Goal: Task Accomplishment & Management: Use online tool/utility

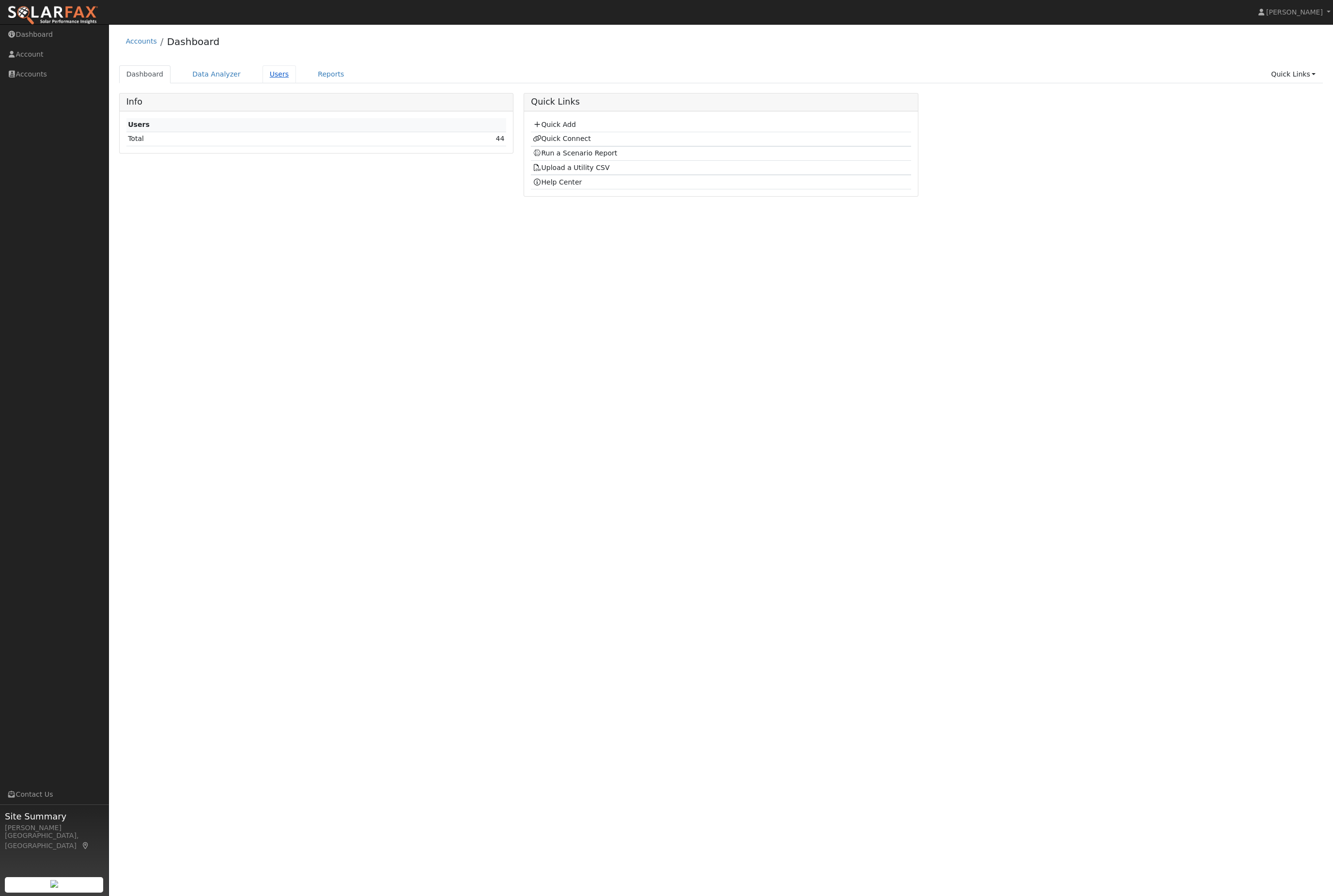
click at [282, 82] on link "Users" at bounding box center [279, 74] width 34 height 18
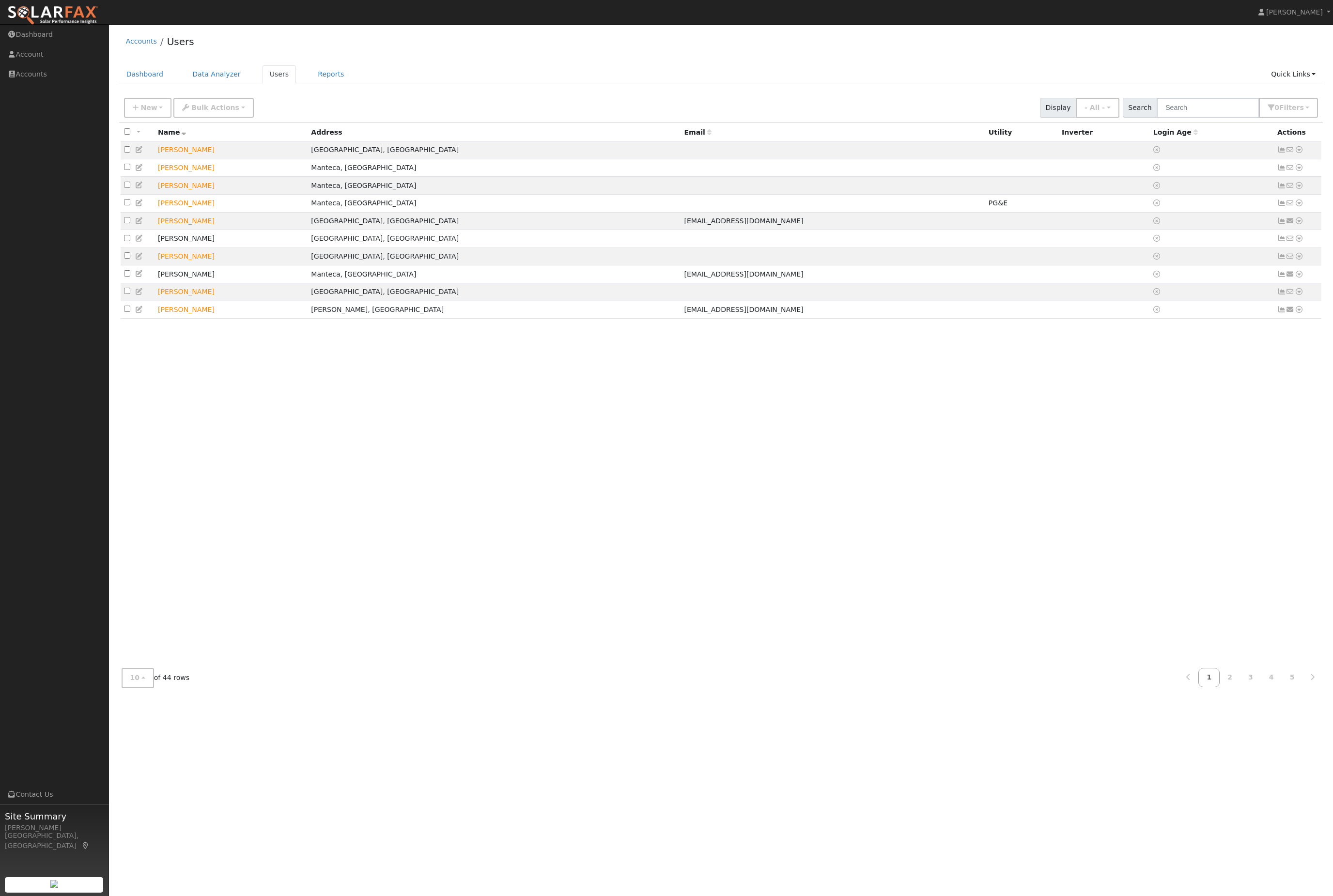
click at [1228, 93] on div "Dashboard Data Analyzer Users Reports Quick Links Quick Add Quick Connect Run a…" at bounding box center [721, 79] width 1205 height 28
click at [1197, 111] on input "text" at bounding box center [1209, 108] width 103 height 20
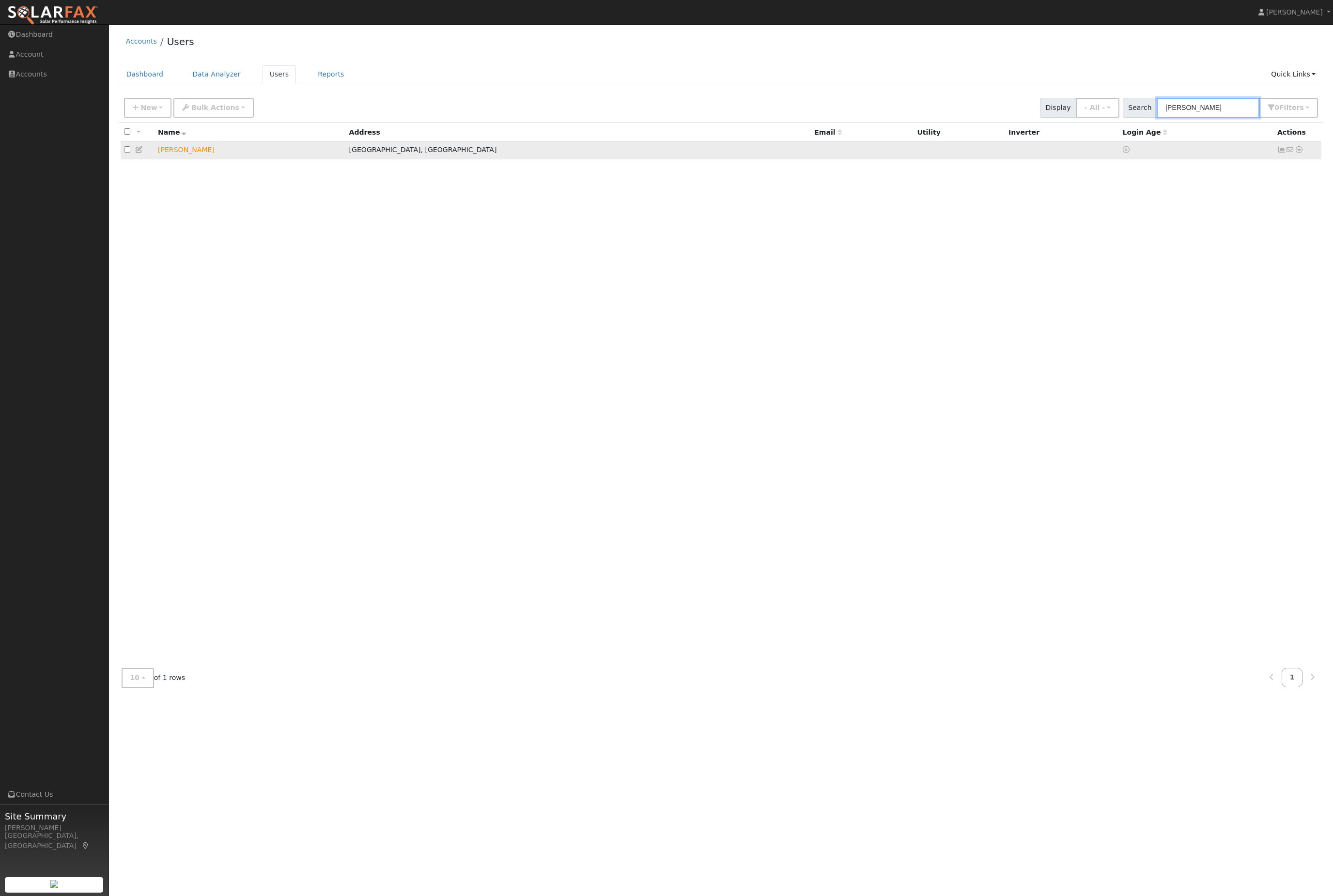
type input "dean"
click at [1304, 159] on td "No email address Send Email... Data Analyzer Reports Scenario Health Check Ener…" at bounding box center [1298, 150] width 48 height 18
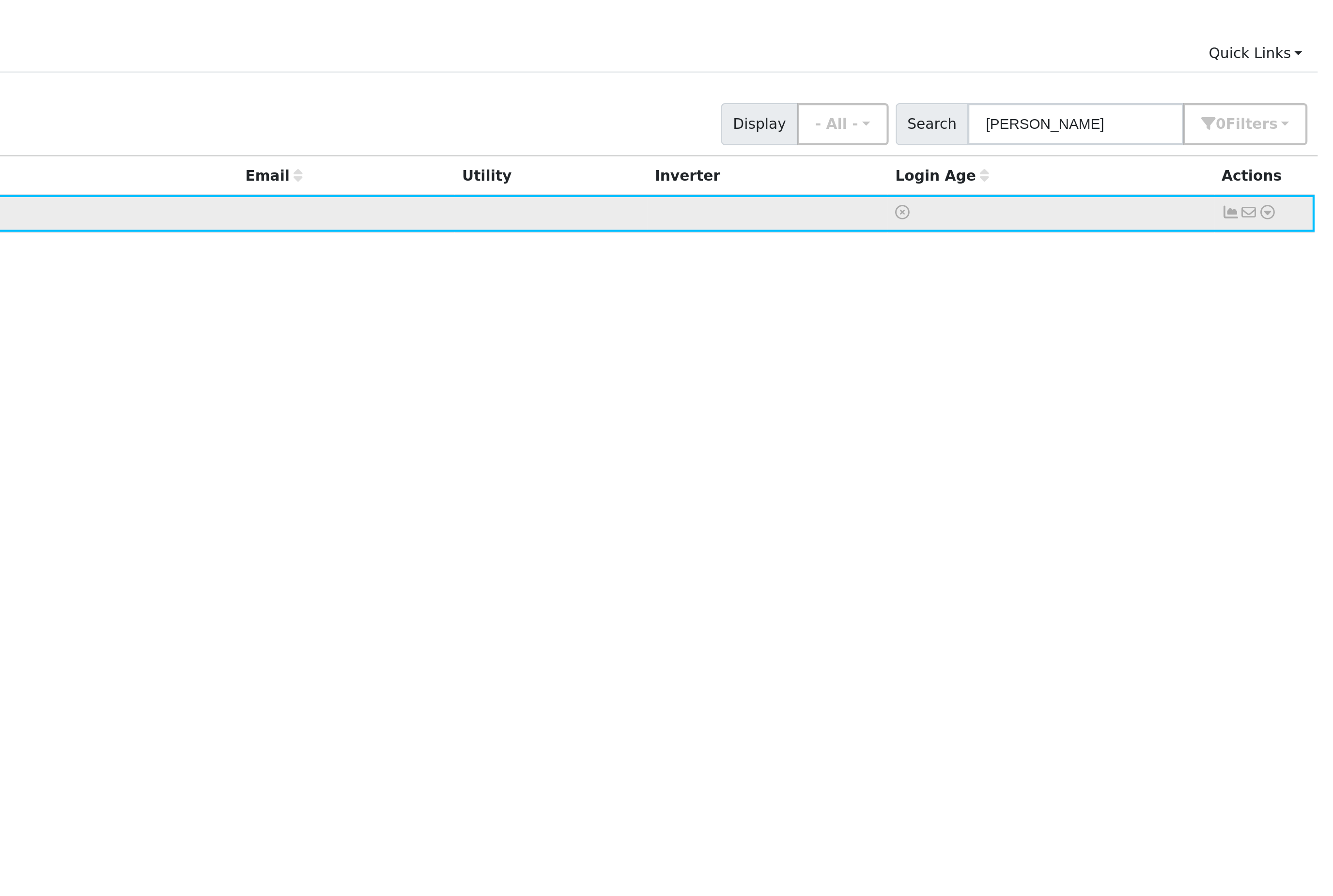
click at [1295, 146] on icon at bounding box center [1299, 150] width 9 height 7
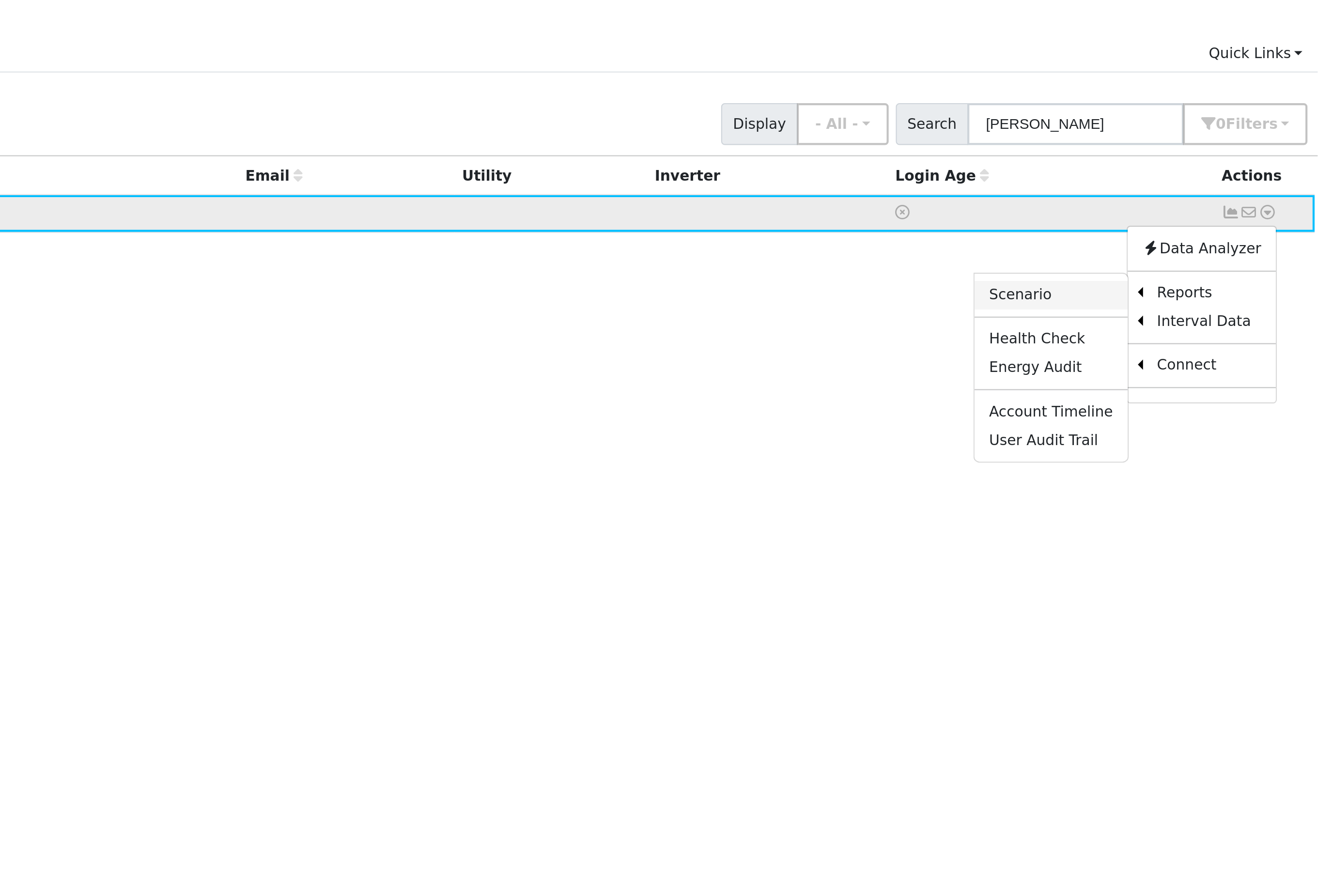
click at [1160, 182] on link "Scenario" at bounding box center [1196, 189] width 72 height 14
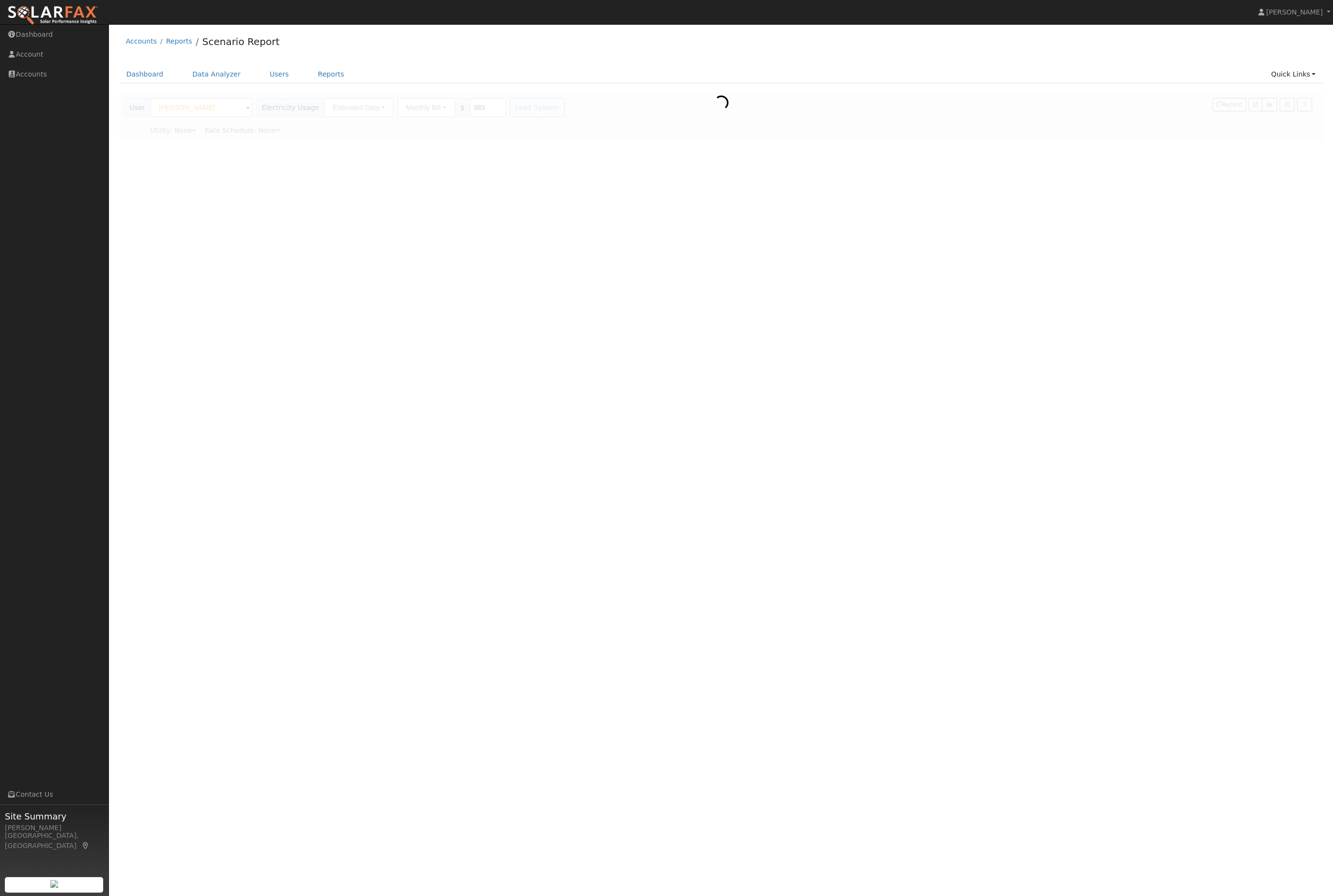
type input "Pacific Gas & Electric"
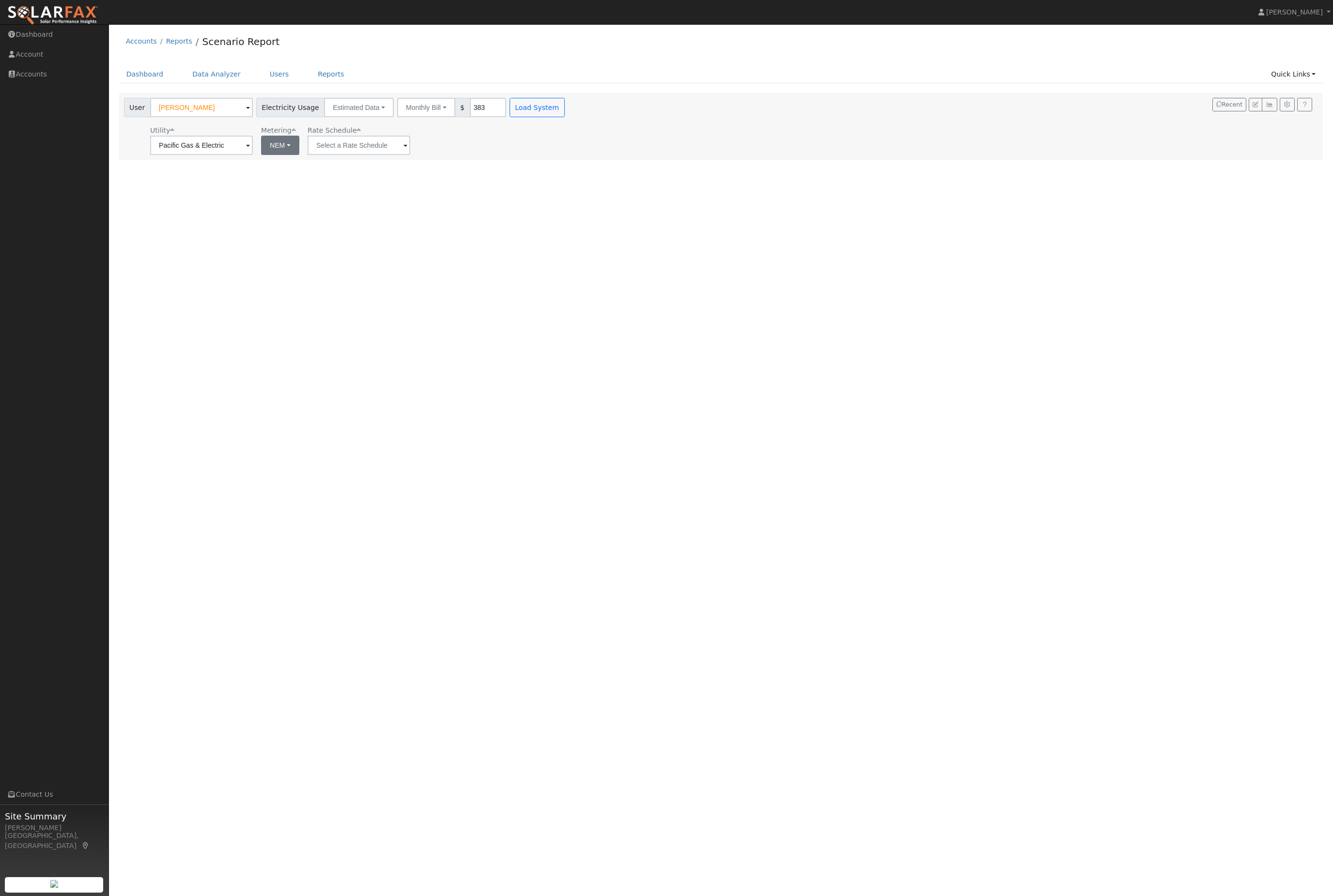
click at [263, 155] on button "NEM" at bounding box center [280, 146] width 38 height 20
click at [271, 189] on link "NBT" at bounding box center [270, 181] width 67 height 14
type input "E-ELEC"
click at [565, 116] on button "Load System" at bounding box center [537, 108] width 56 height 20
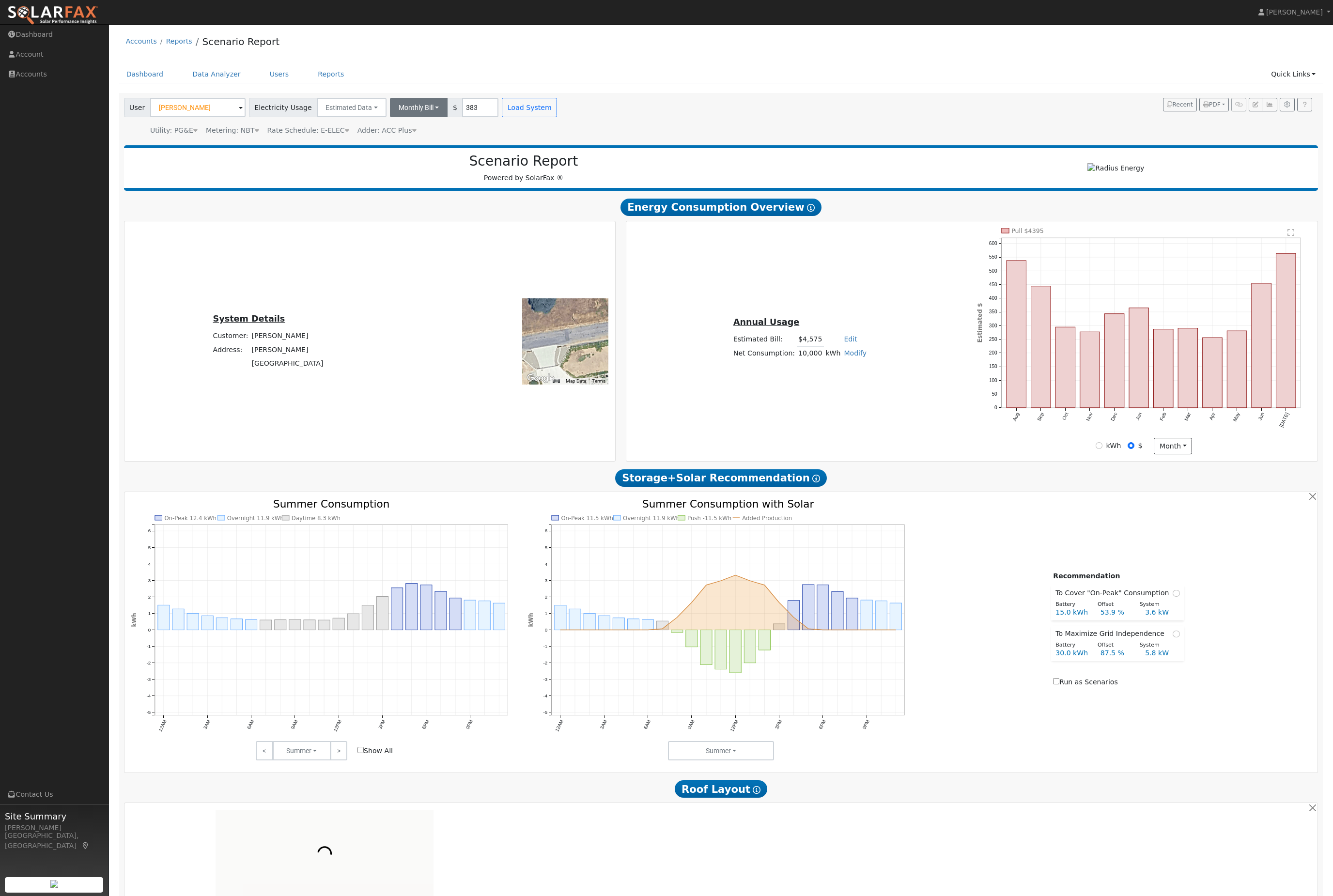
click at [448, 117] on button "Monthly Bill" at bounding box center [419, 108] width 58 height 20
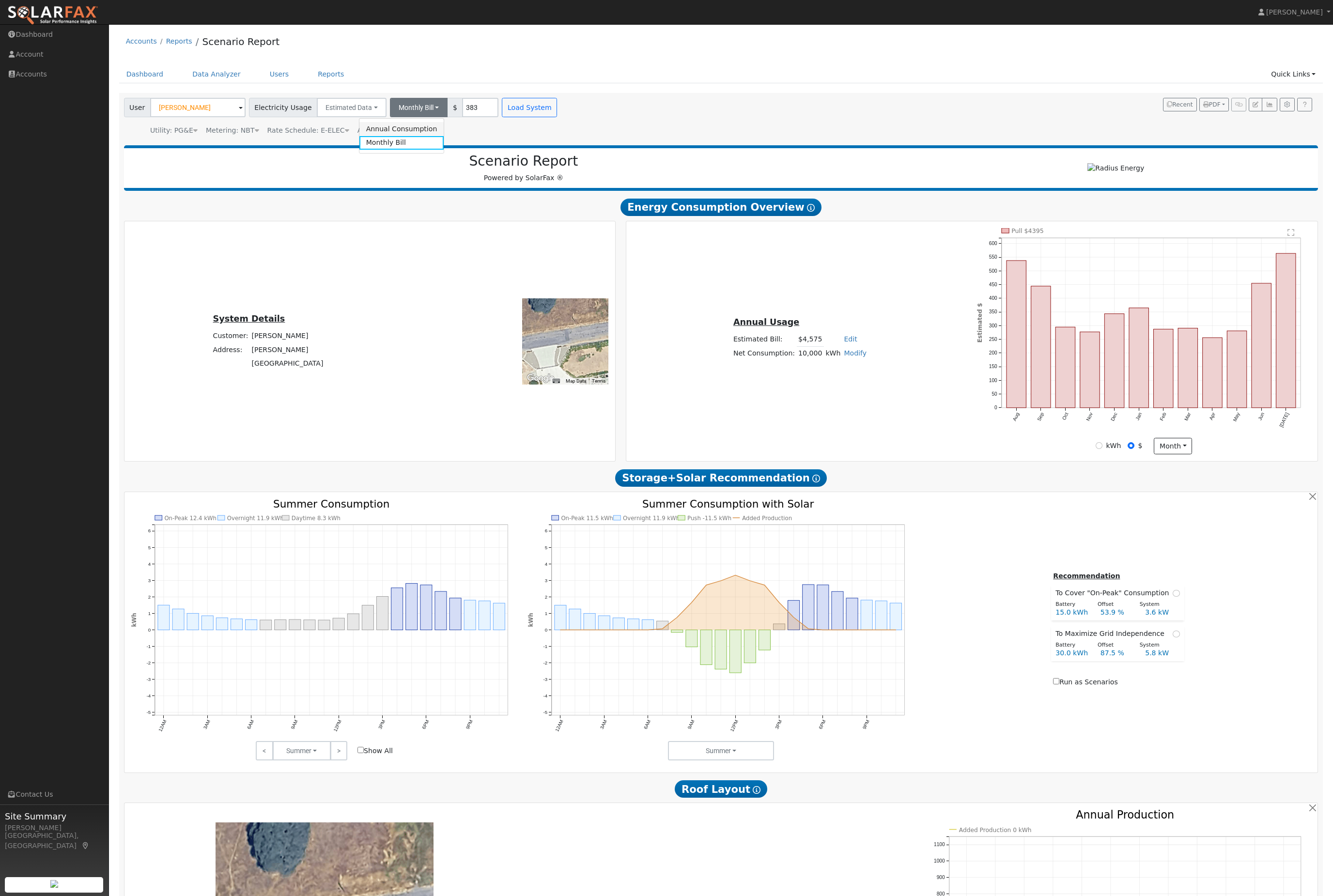
click at [444, 136] on link "Annual Consumption" at bounding box center [402, 128] width 85 height 14
type input "6684"
click at [596, 107] on button "Load System" at bounding box center [569, 108] width 56 height 20
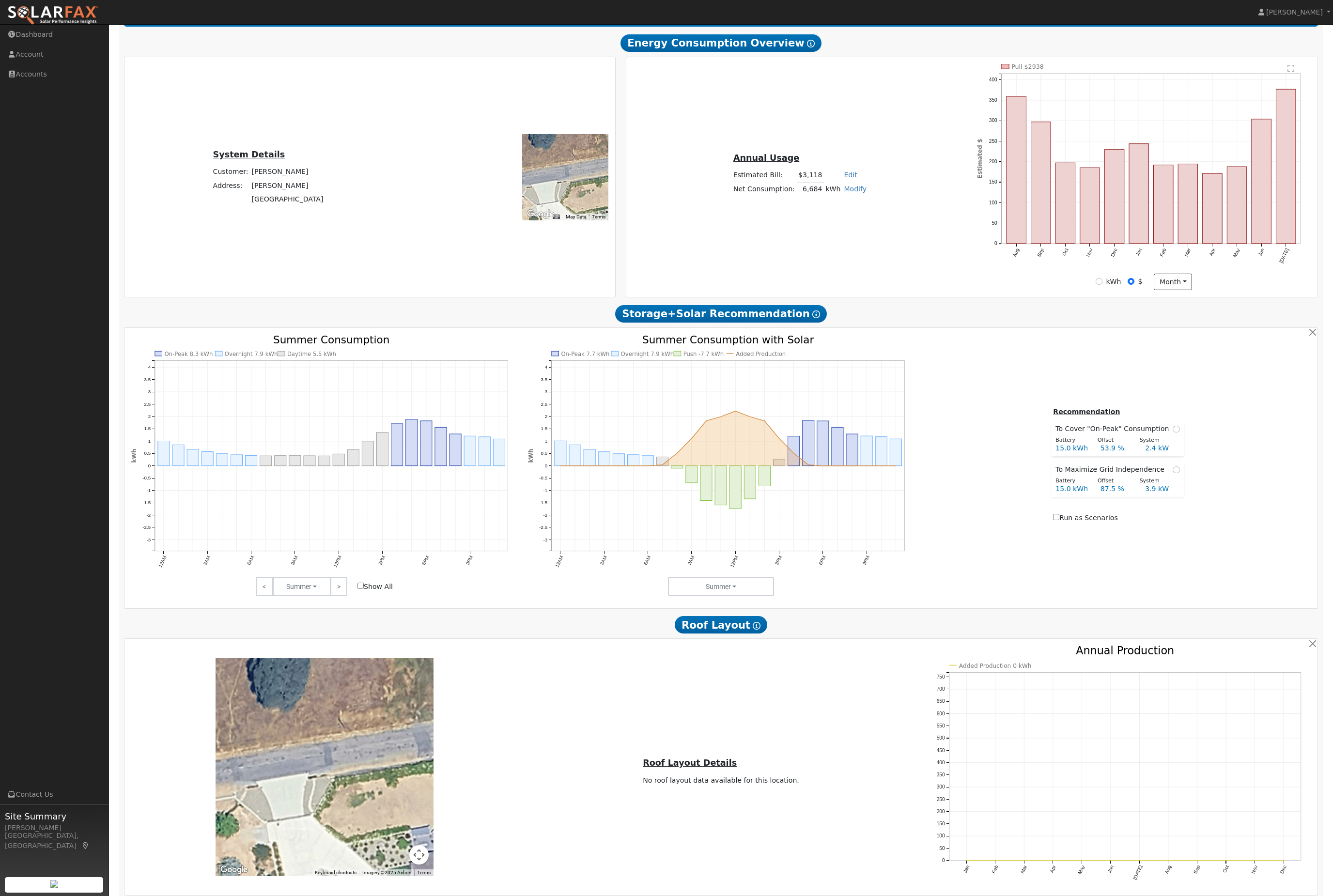
scroll to position [247, 0]
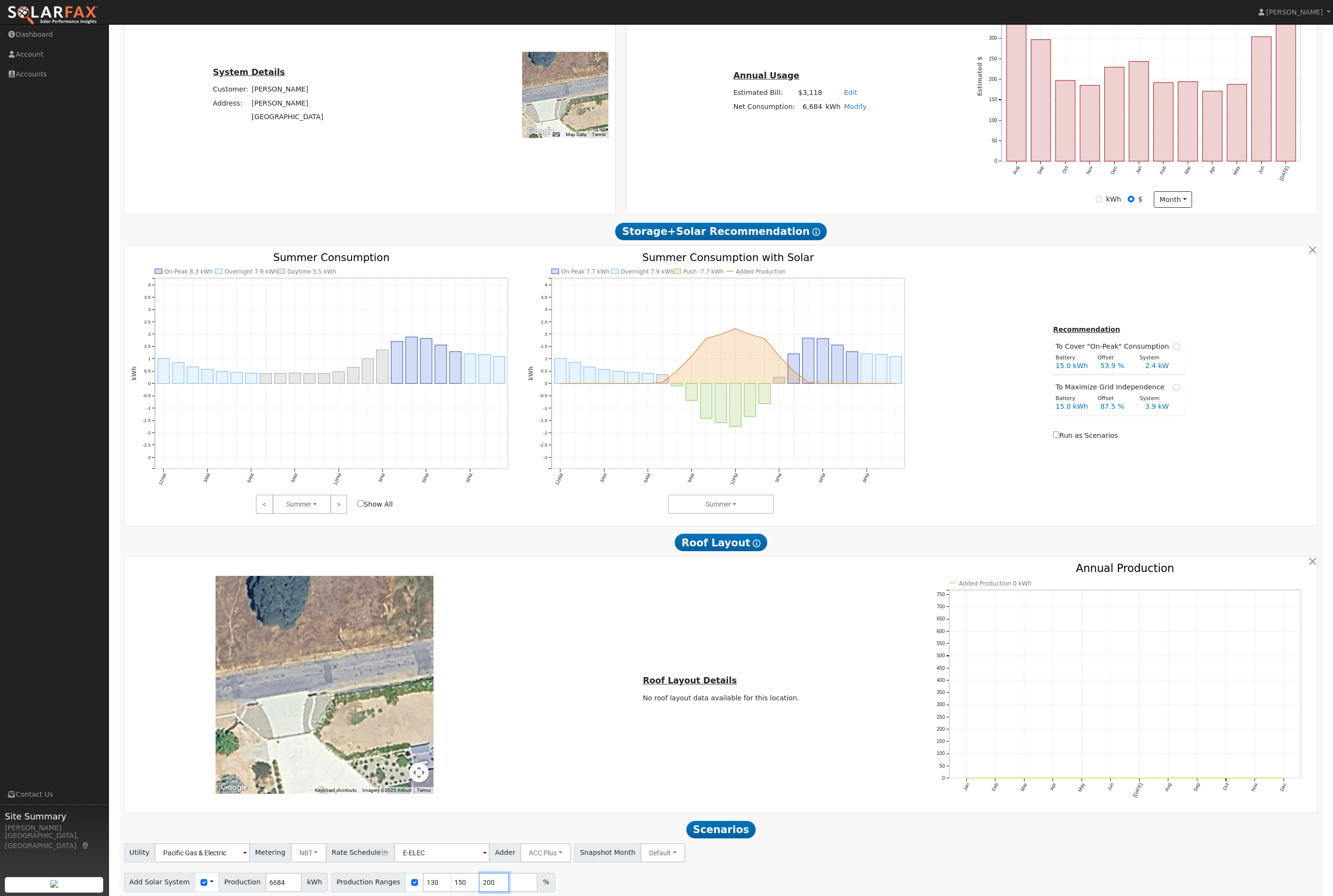
click at [509, 892] on input "200" at bounding box center [495, 882] width 29 height 20
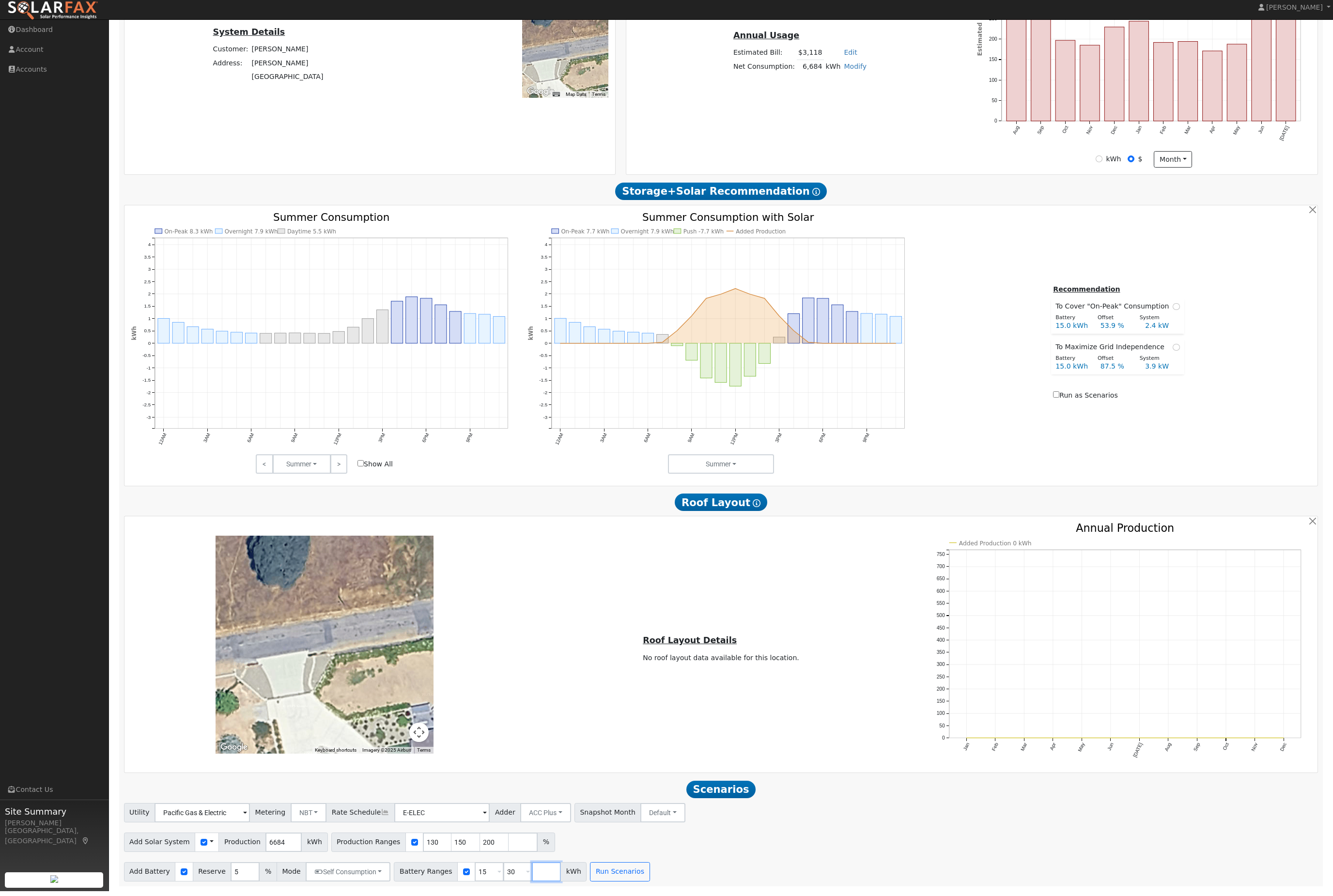
click at [561, 876] on input "number" at bounding box center [546, 876] width 29 height 20
click at [532, 879] on input "30" at bounding box center [518, 876] width 29 height 20
type input "3"
type input "9.9"
click at [649, 878] on button "Run Scenarios" at bounding box center [619, 876] width 60 height 20
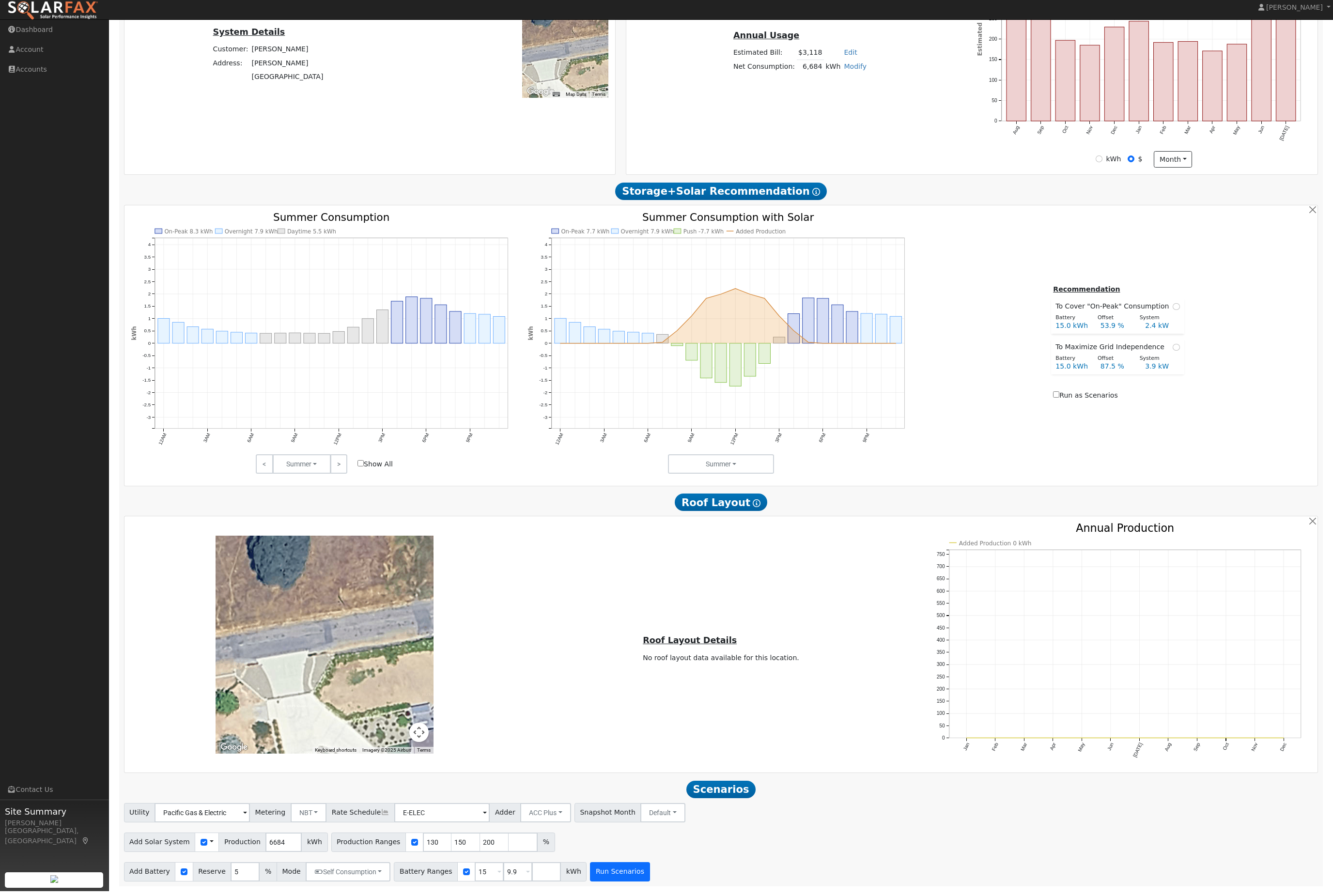
type input "9.9"
type input "15"
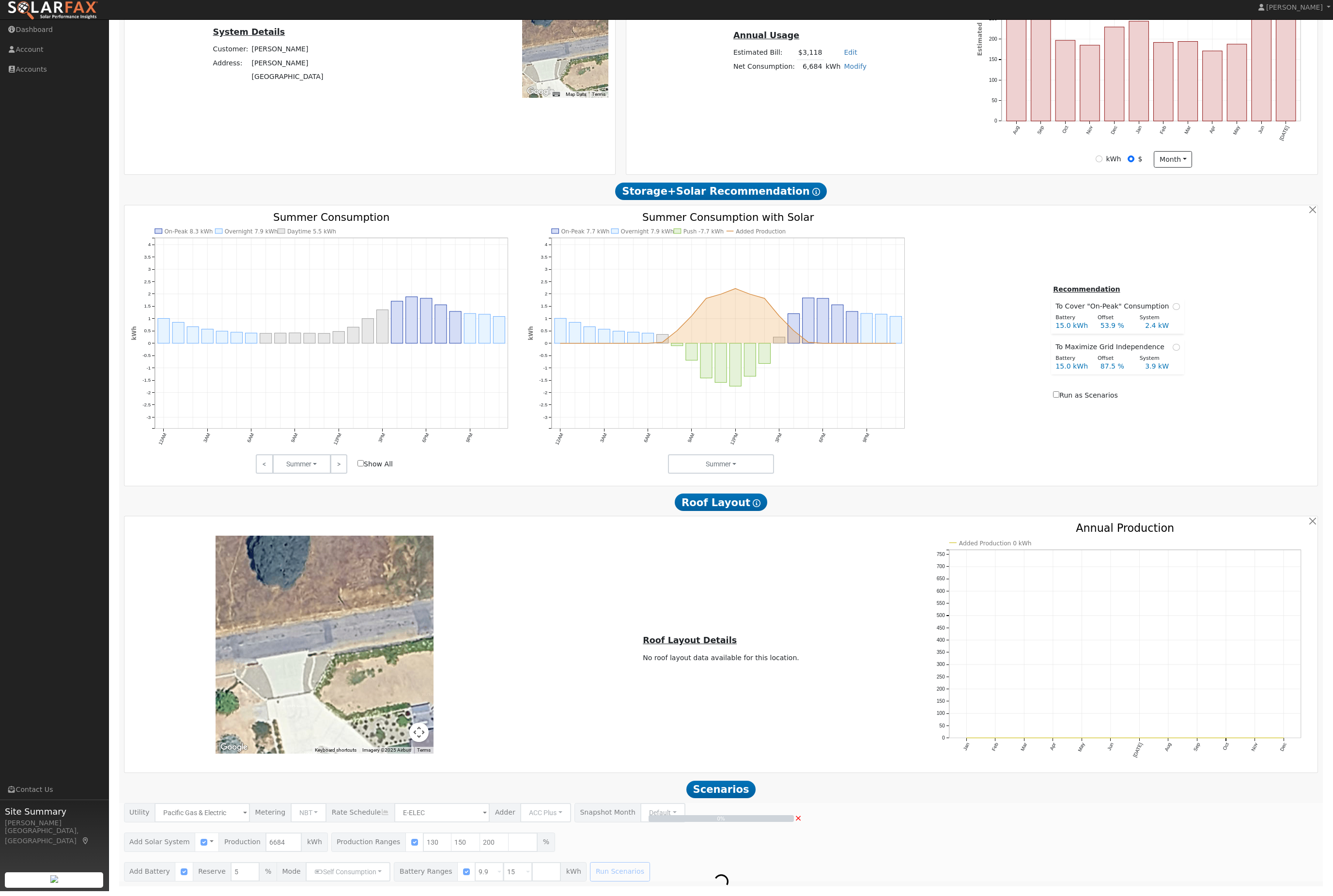
scroll to position [247, 0]
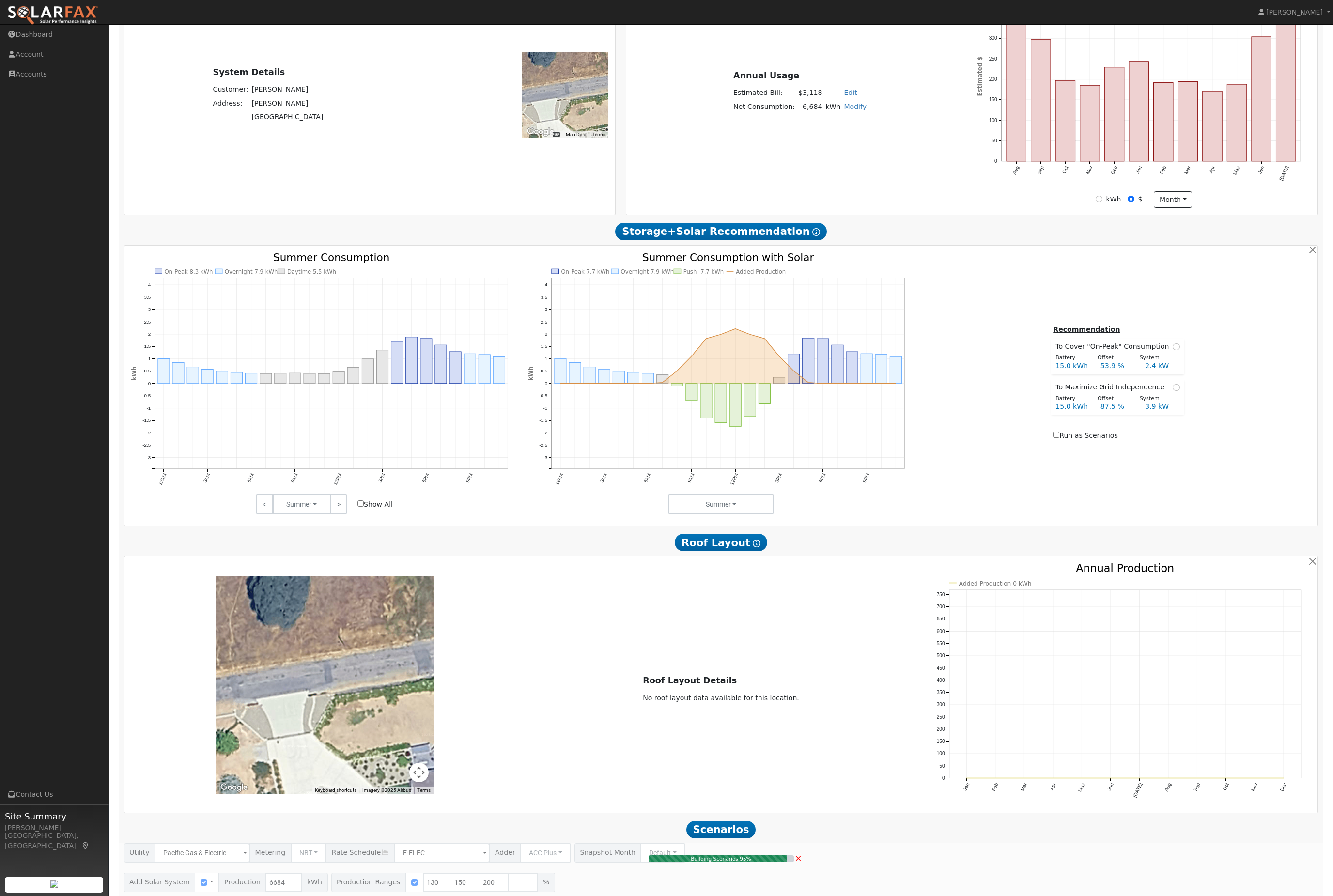
type input "5.8"
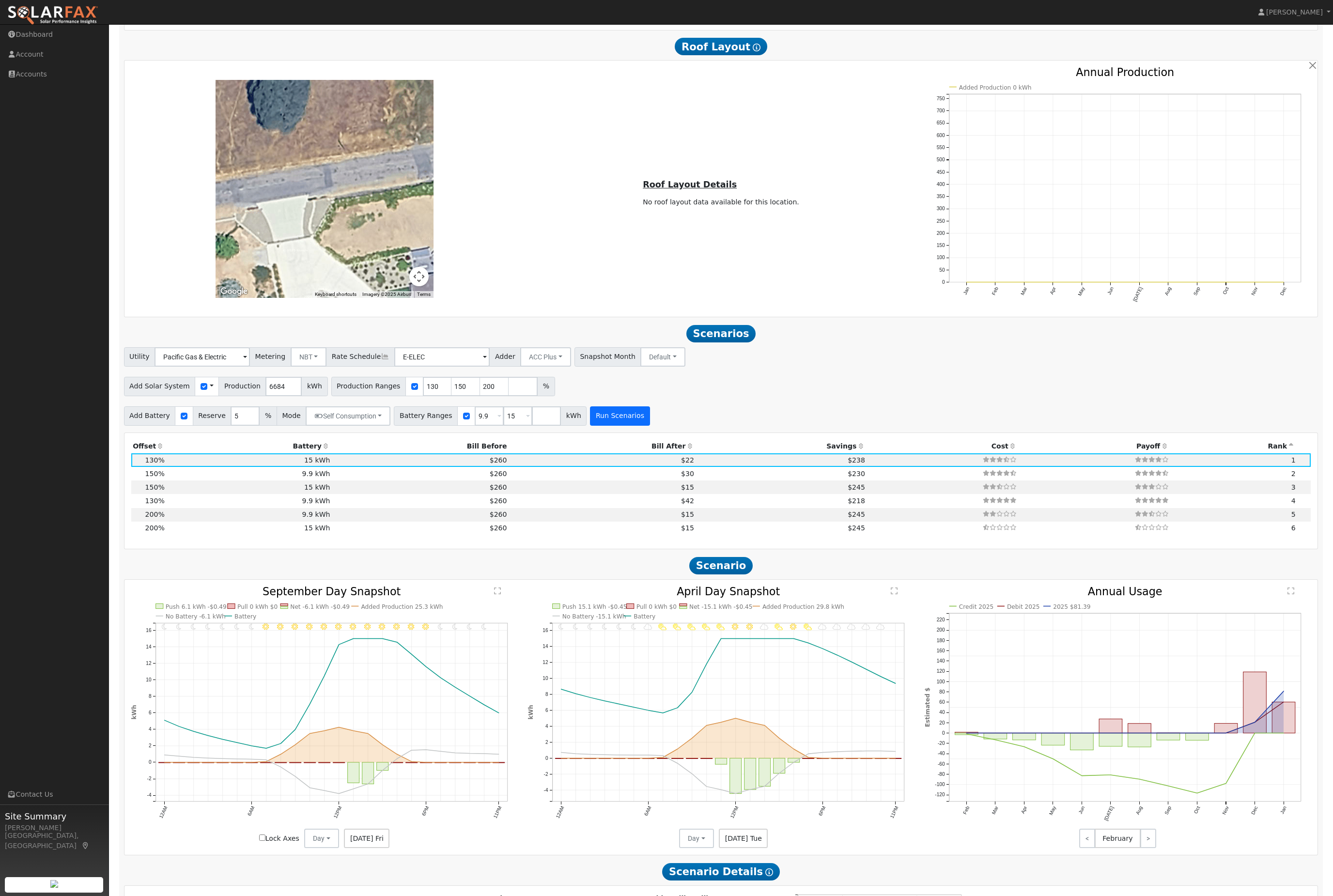
scroll to position [737, 0]
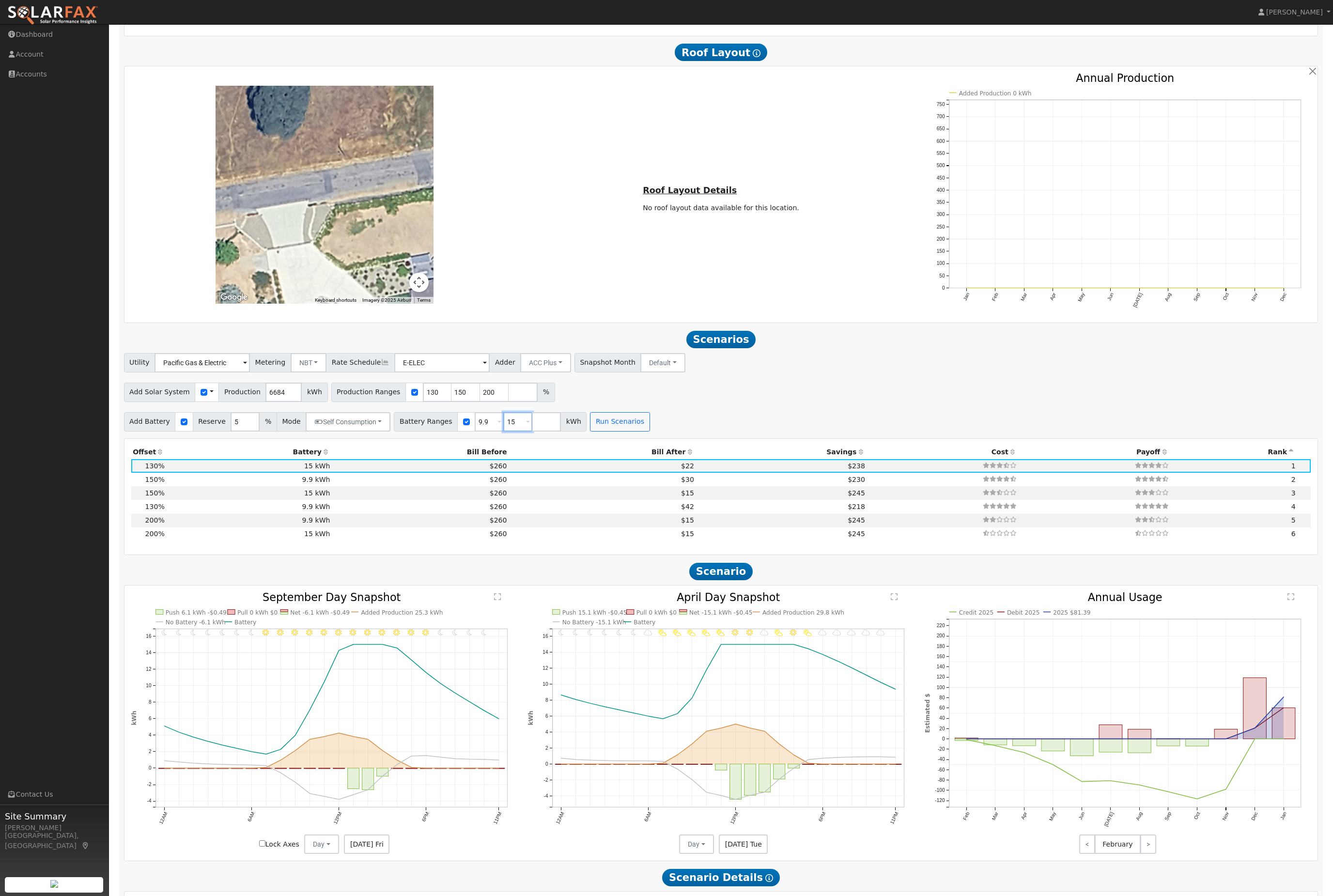
click at [532, 432] on input "15" at bounding box center [518, 422] width 29 height 20
type input "1"
click at [621, 432] on button "Run Scenarios" at bounding box center [591, 422] width 60 height 20
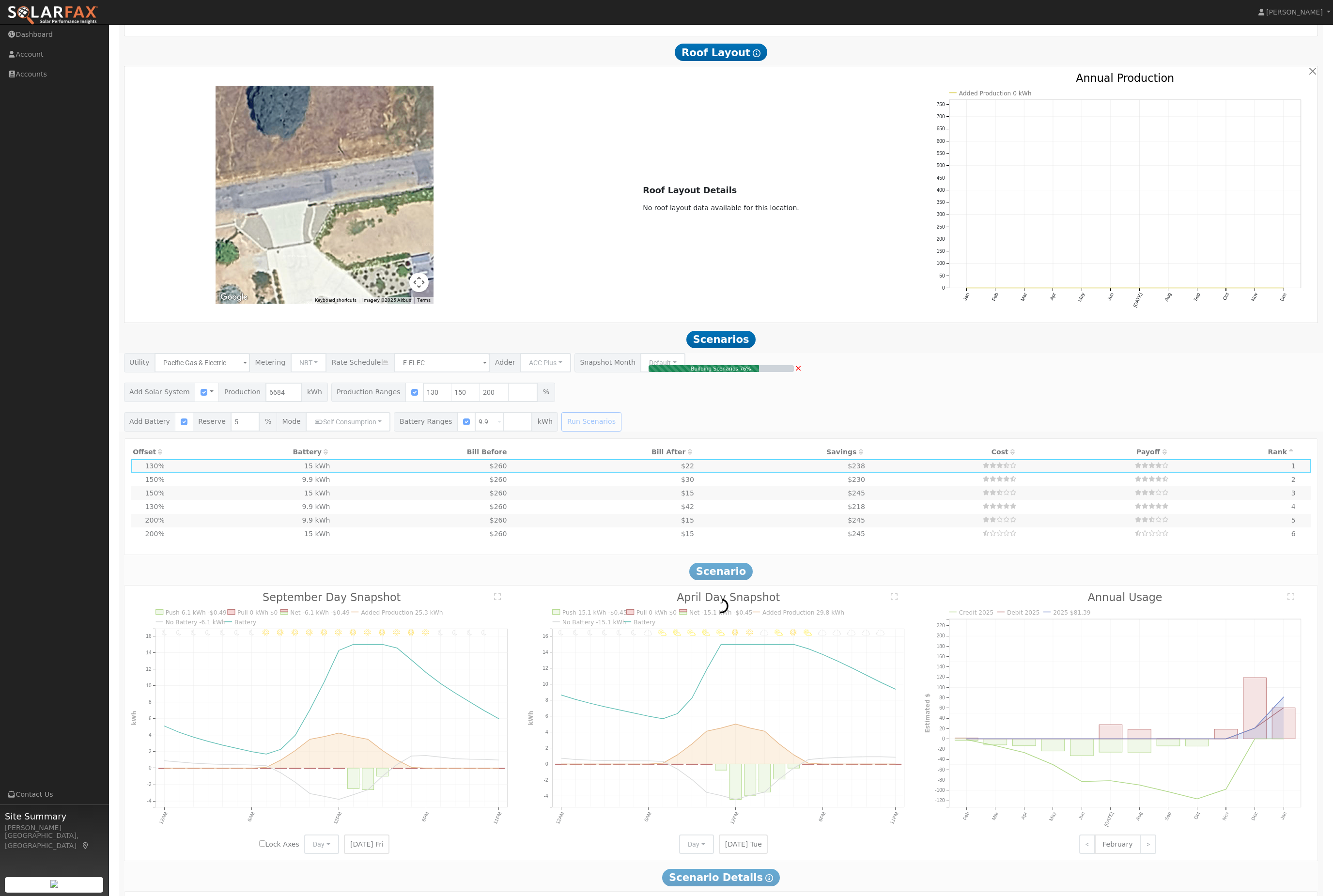
type input "$10,230"
type input "$9,047"
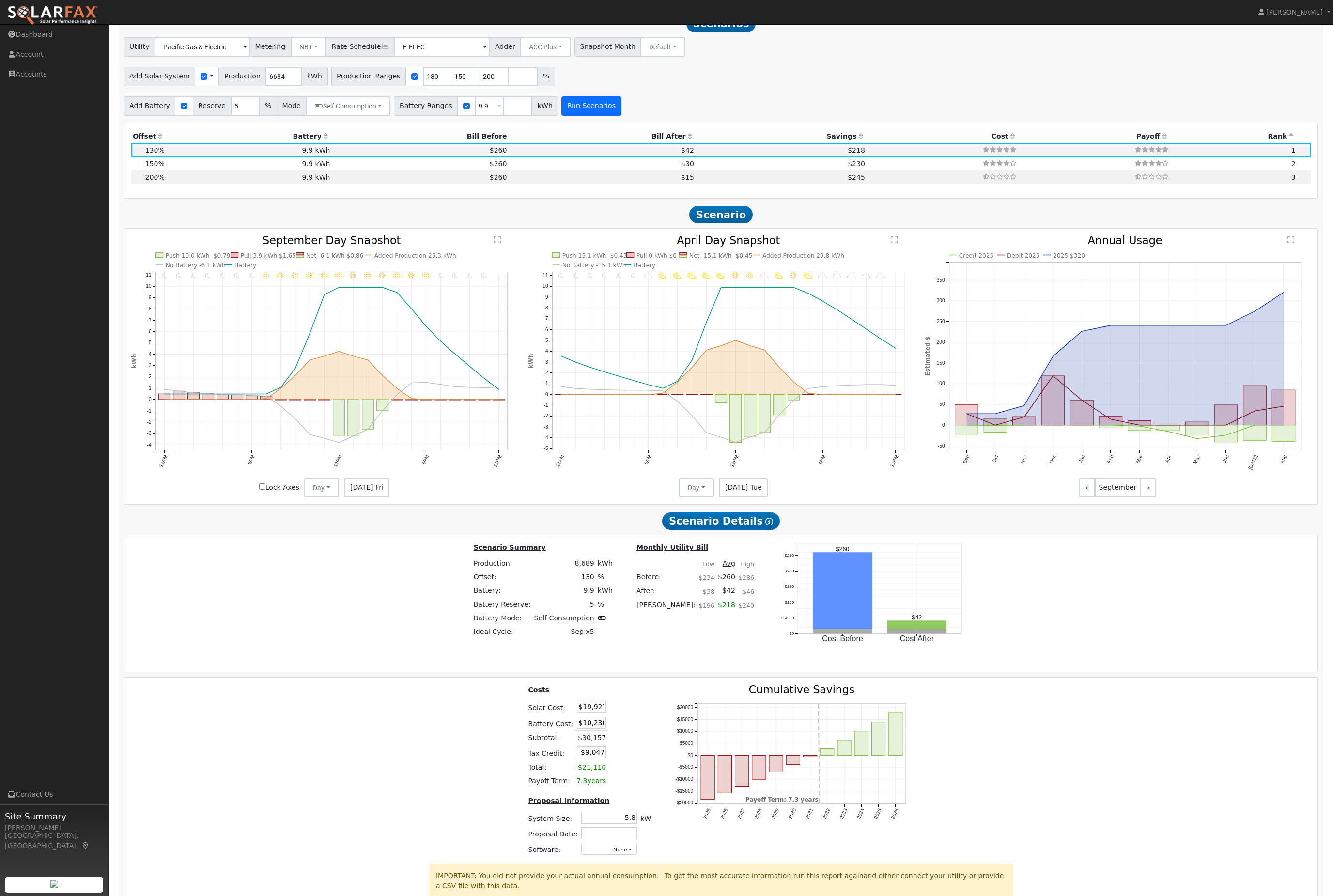
scroll to position [1057, 0]
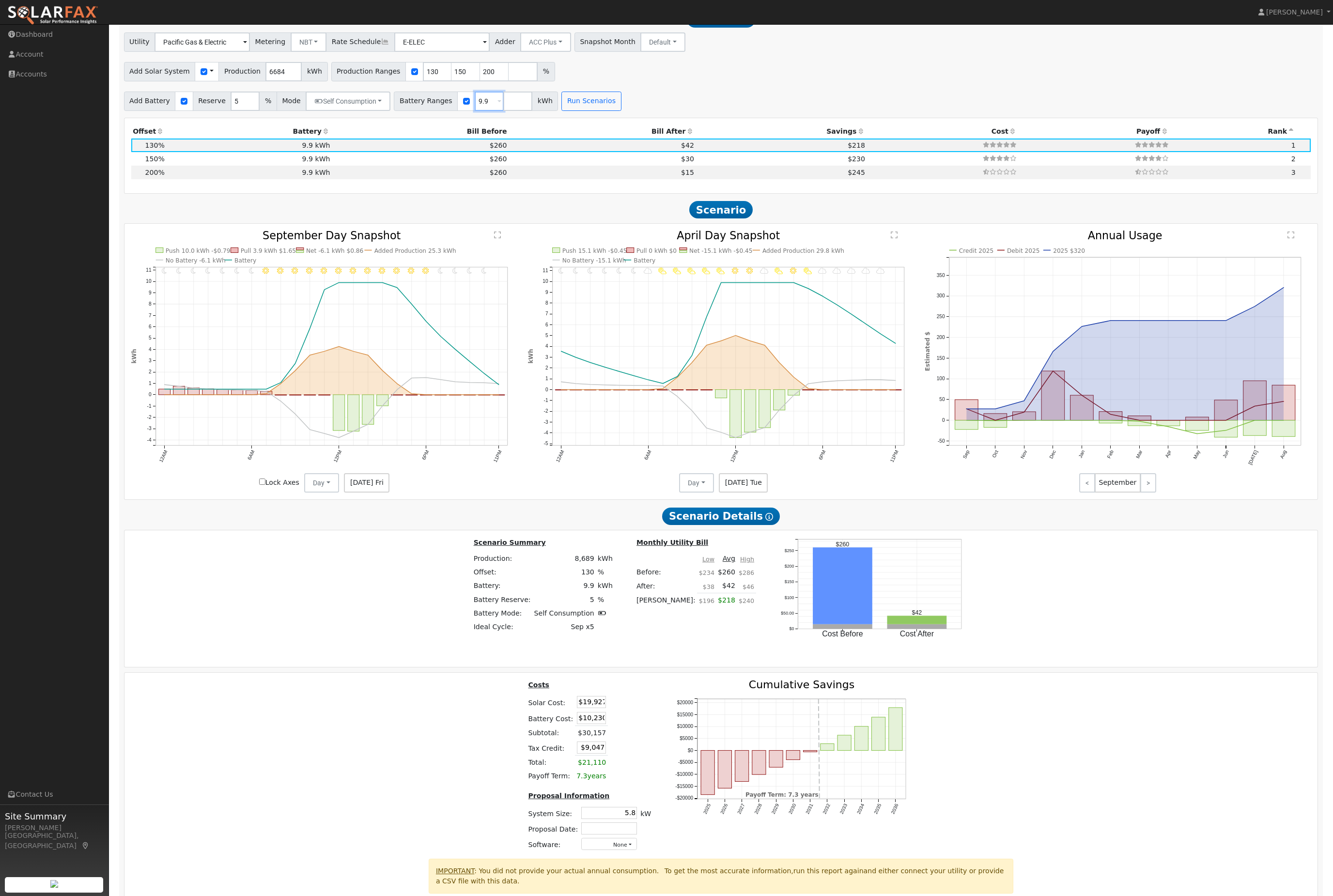
click at [504, 111] on input "9.9" at bounding box center [490, 101] width 29 height 20
type input "9"
type input "15"
click at [621, 111] on button "Run Scenarios" at bounding box center [591, 101] width 60 height 20
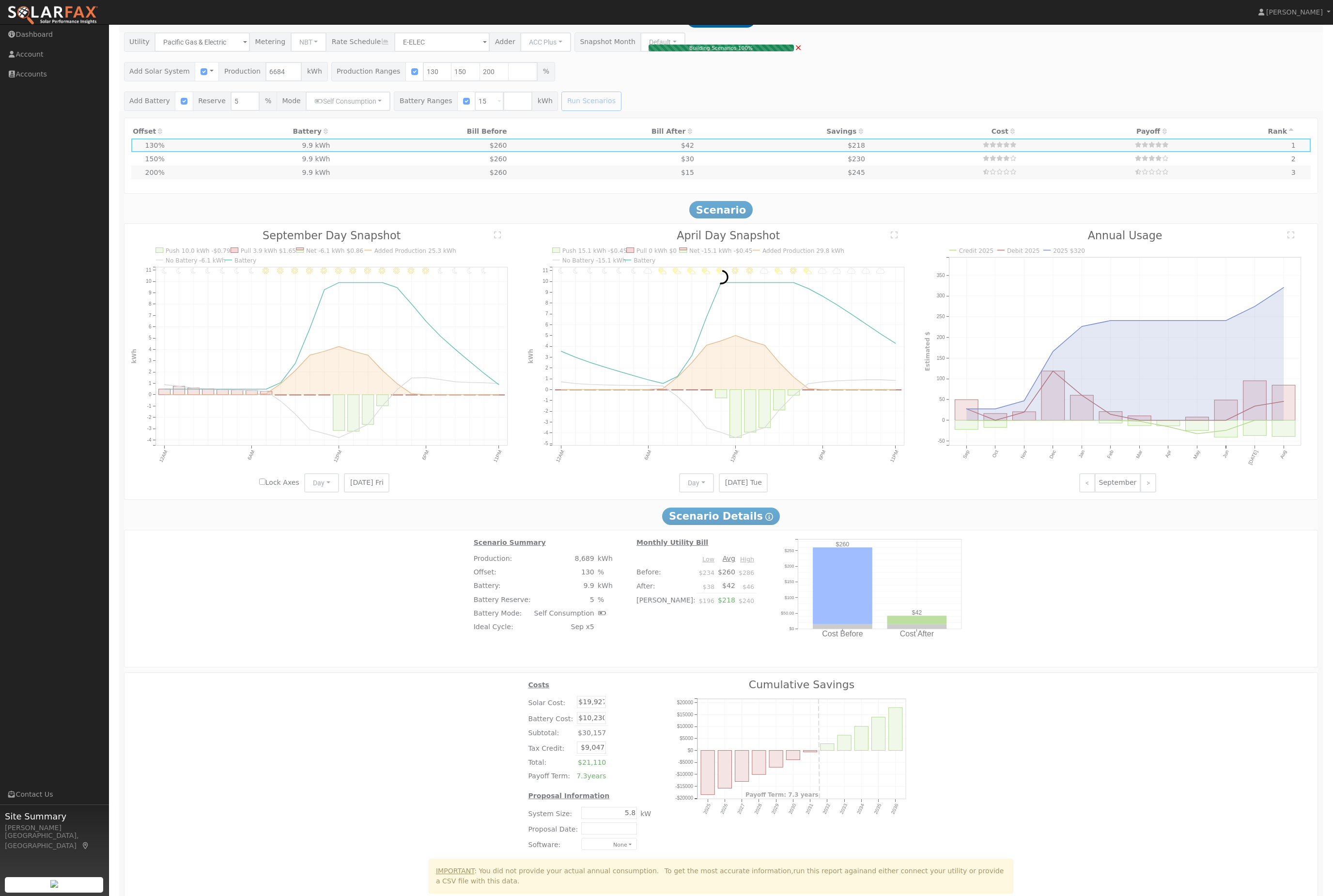
type input "6.7"
type input "$22,993"
type input "$15,500"
type input "$11,548"
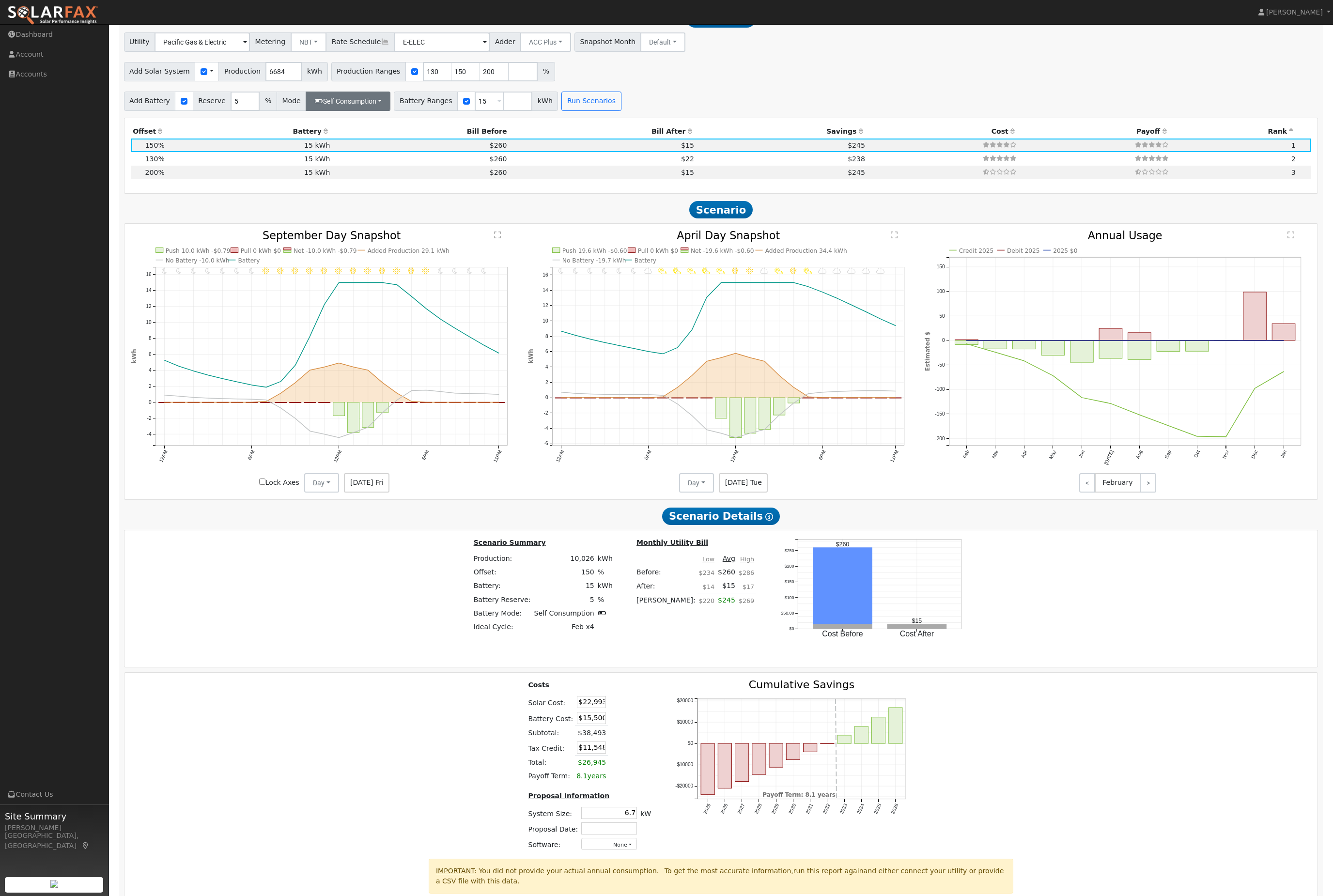
click at [377, 111] on button "Self Consumption" at bounding box center [348, 101] width 85 height 20
click at [334, 143] on link "Peak Savings" at bounding box center [369, 136] width 102 height 14
click at [370, 111] on button "Peak Savings" at bounding box center [342, 101] width 72 height 20
click at [608, 111] on button "Run Scenarios" at bounding box center [578, 101] width 60 height 20
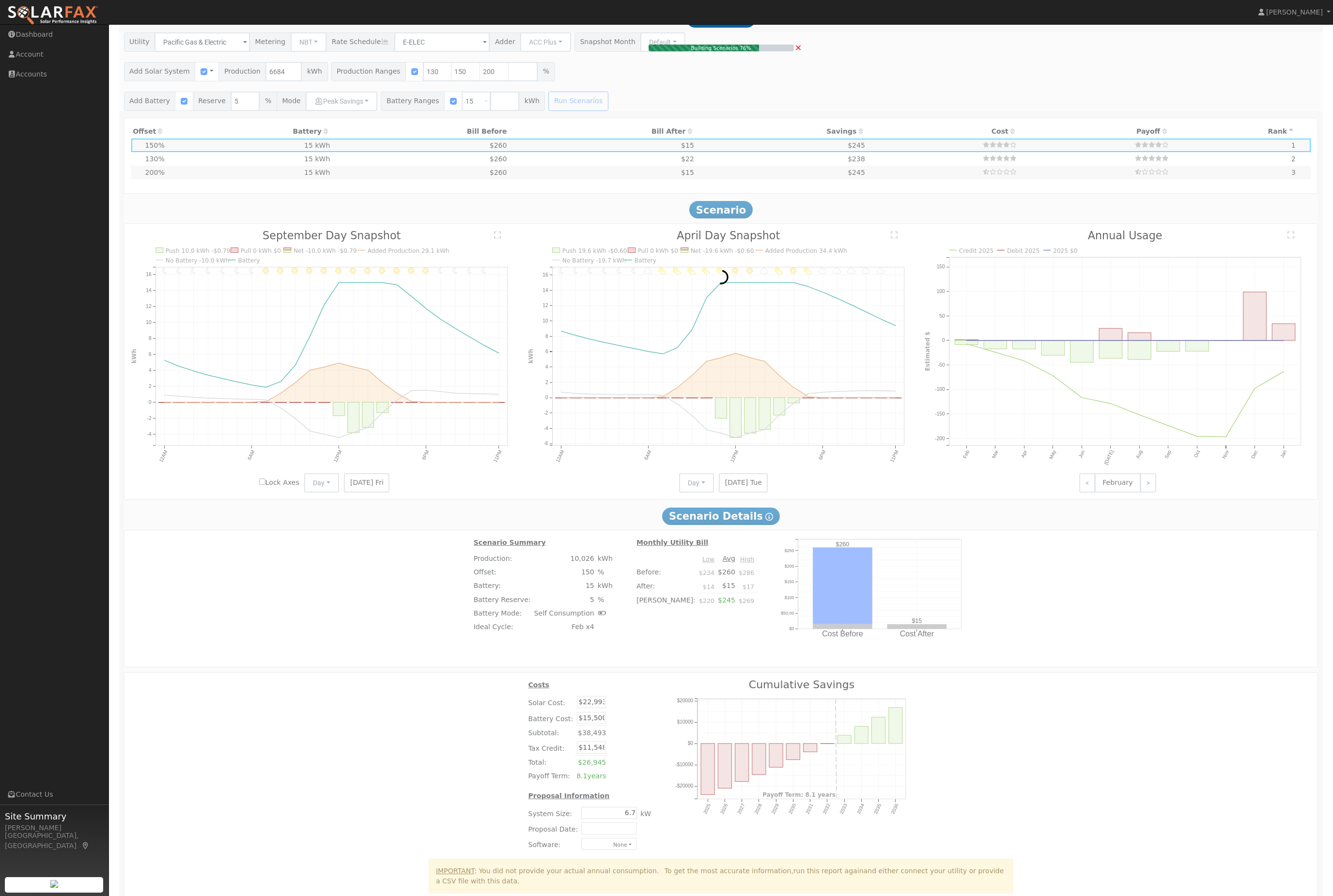
type input "5.8"
type input "$19,927"
type input "$10,628"
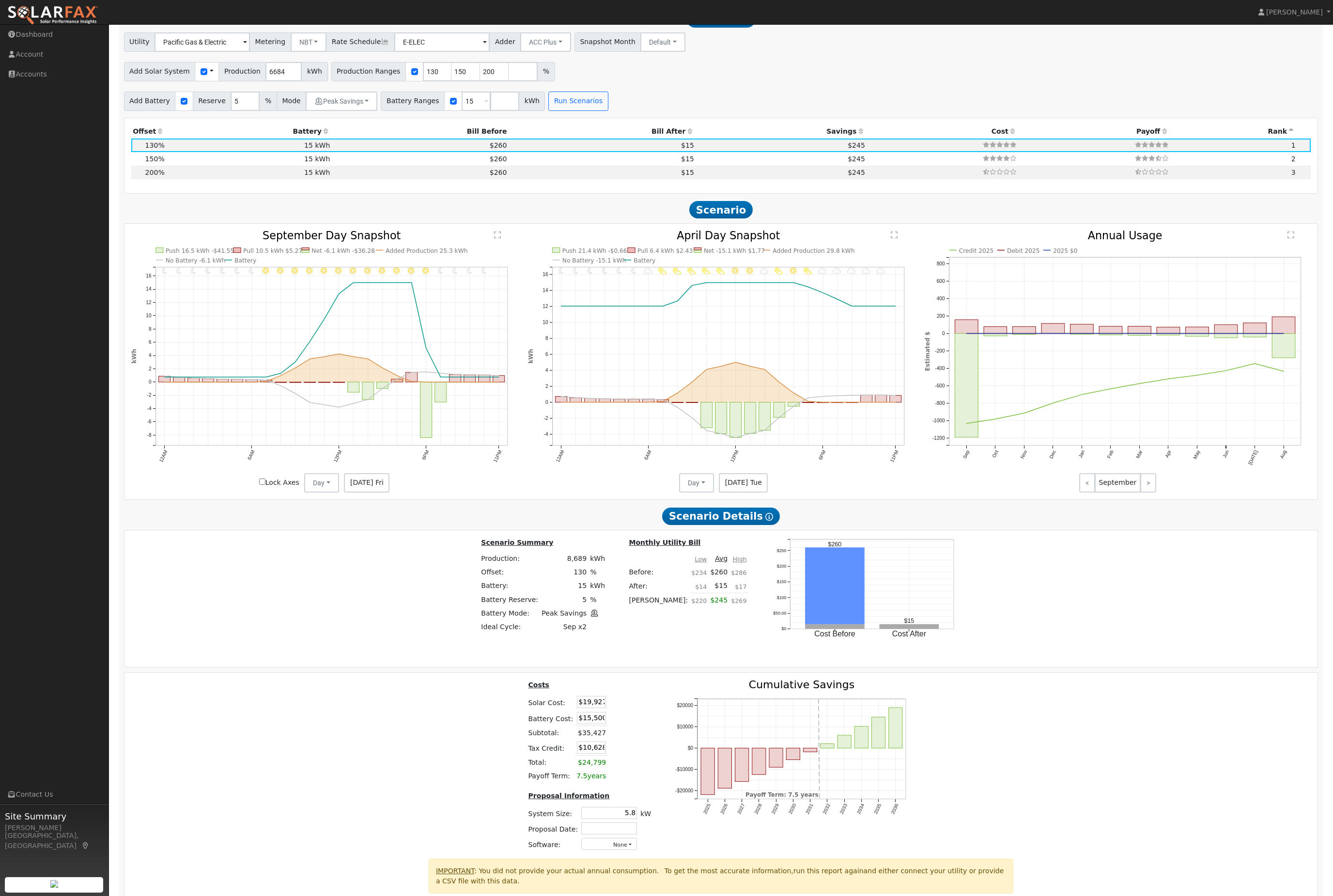
click at [368, 106] on div "Utility Pacific Gas & Electric Metering NBT NEM NBT Rate Schedule E-ELEC Adder …" at bounding box center [720, 72] width 1205 height 78
click at [358, 111] on button "Peak Savings" at bounding box center [342, 101] width 72 height 20
click at [334, 160] on icon at bounding box center [329, 157] width 9 height 7
click at [337, 160] on input "ACC High Value Push" at bounding box center [339, 157] width 7 height 7
click at [377, 111] on button "Peak Savings" at bounding box center [342, 101] width 72 height 20
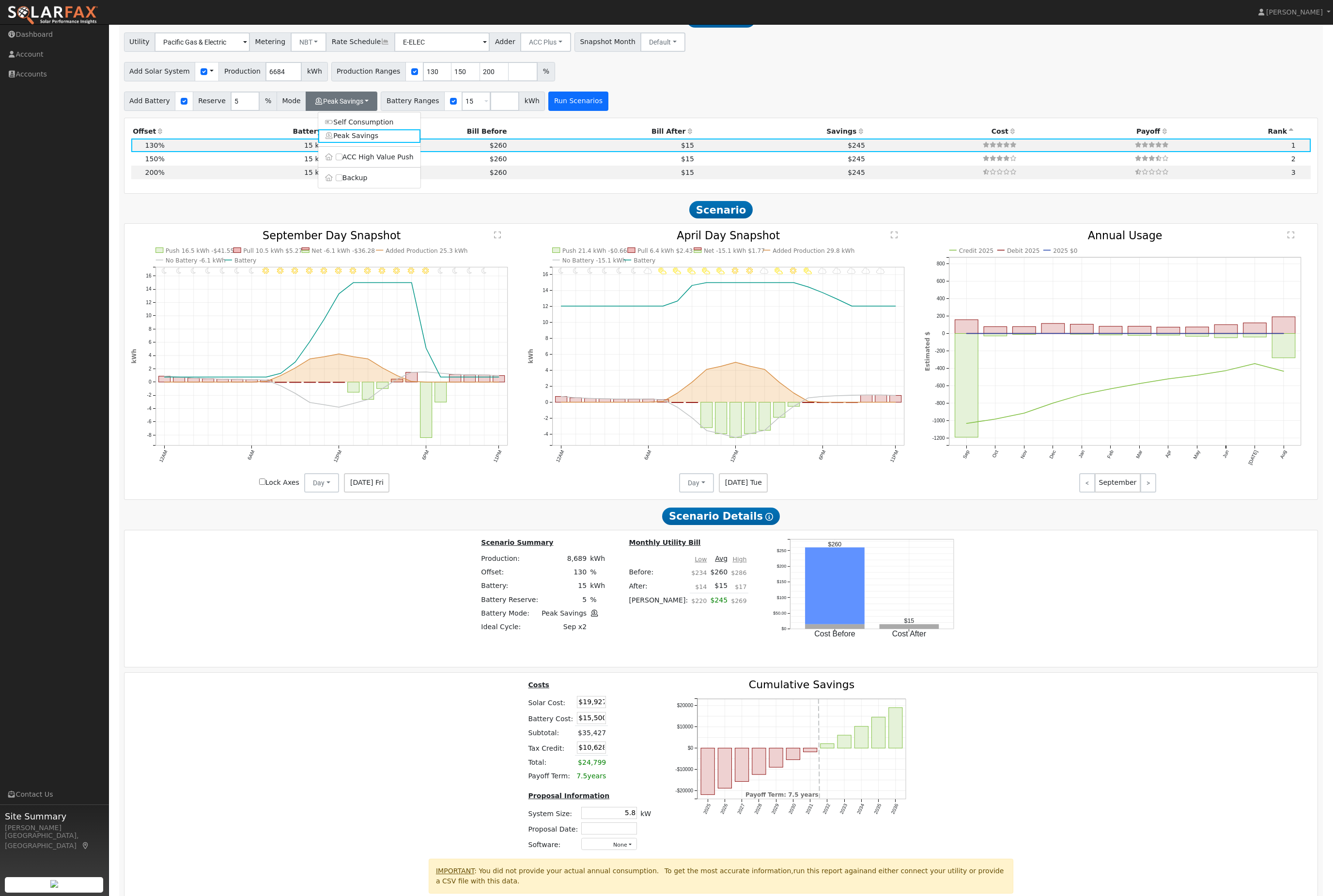
click at [608, 111] on button "Run Scenarios" at bounding box center [578, 101] width 60 height 20
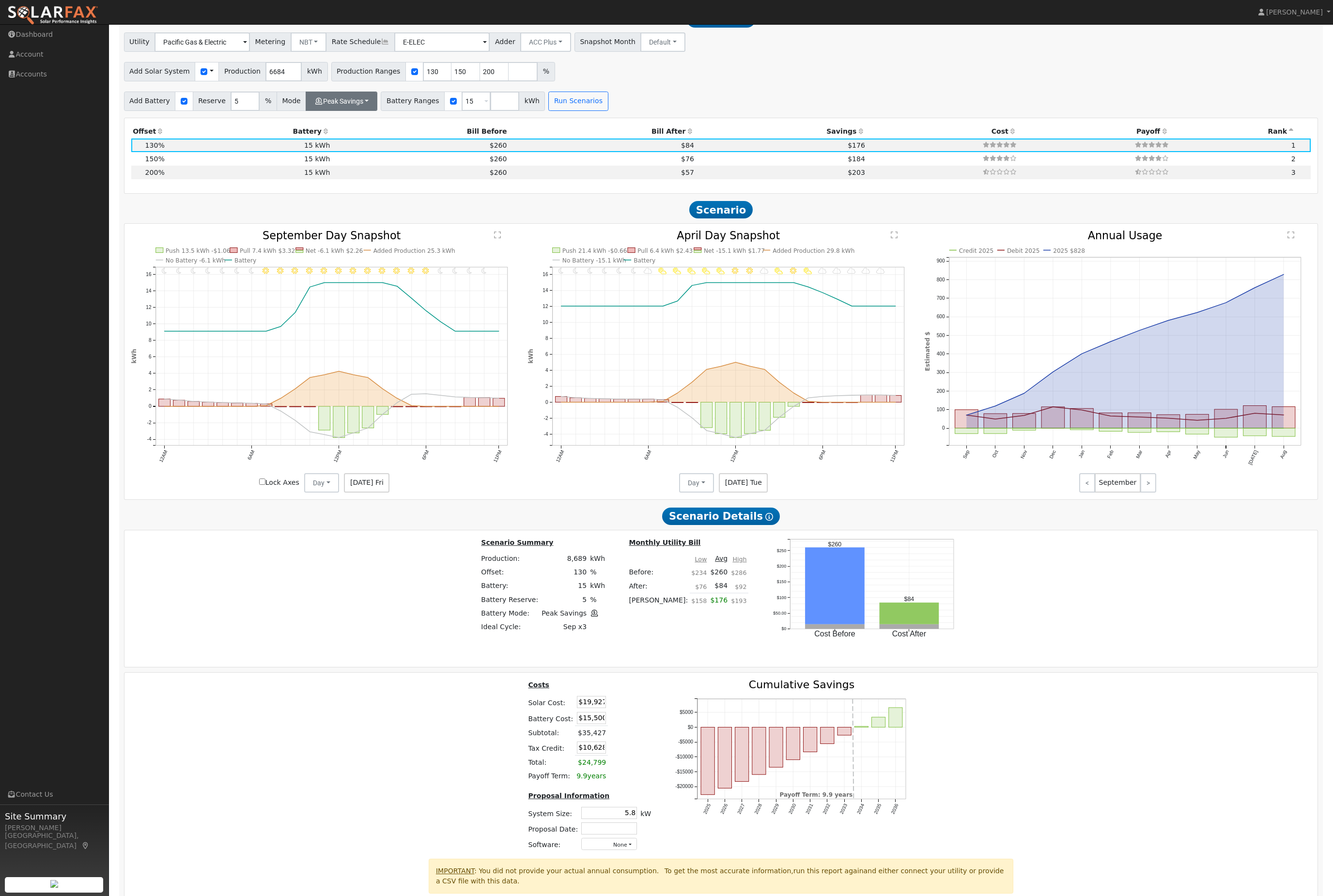
click at [367, 111] on button "Peak Savings" at bounding box center [342, 101] width 72 height 20
click at [375, 129] on link "Self Consumption" at bounding box center [369, 123] width 102 height 14
click at [644, 110] on div "Utility Pacific Gas & Electric Metering NBT NEM NBT Rate Schedule E-ELEC Adder …" at bounding box center [720, 72] width 1205 height 78
click at [621, 111] on button "Run Scenarios" at bounding box center [591, 101] width 60 height 20
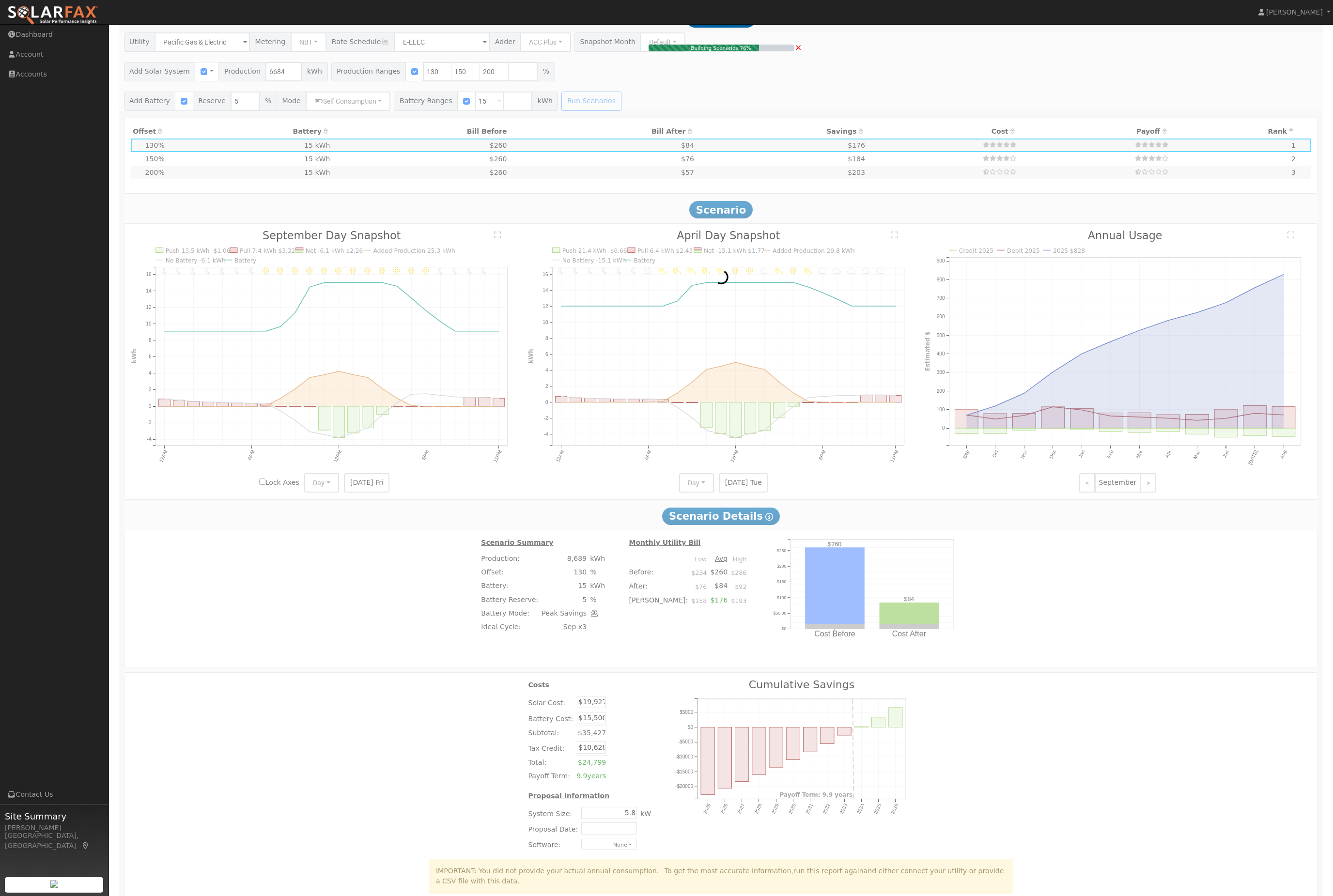
type input "6.7"
type input "$22,993"
type input "$11,548"
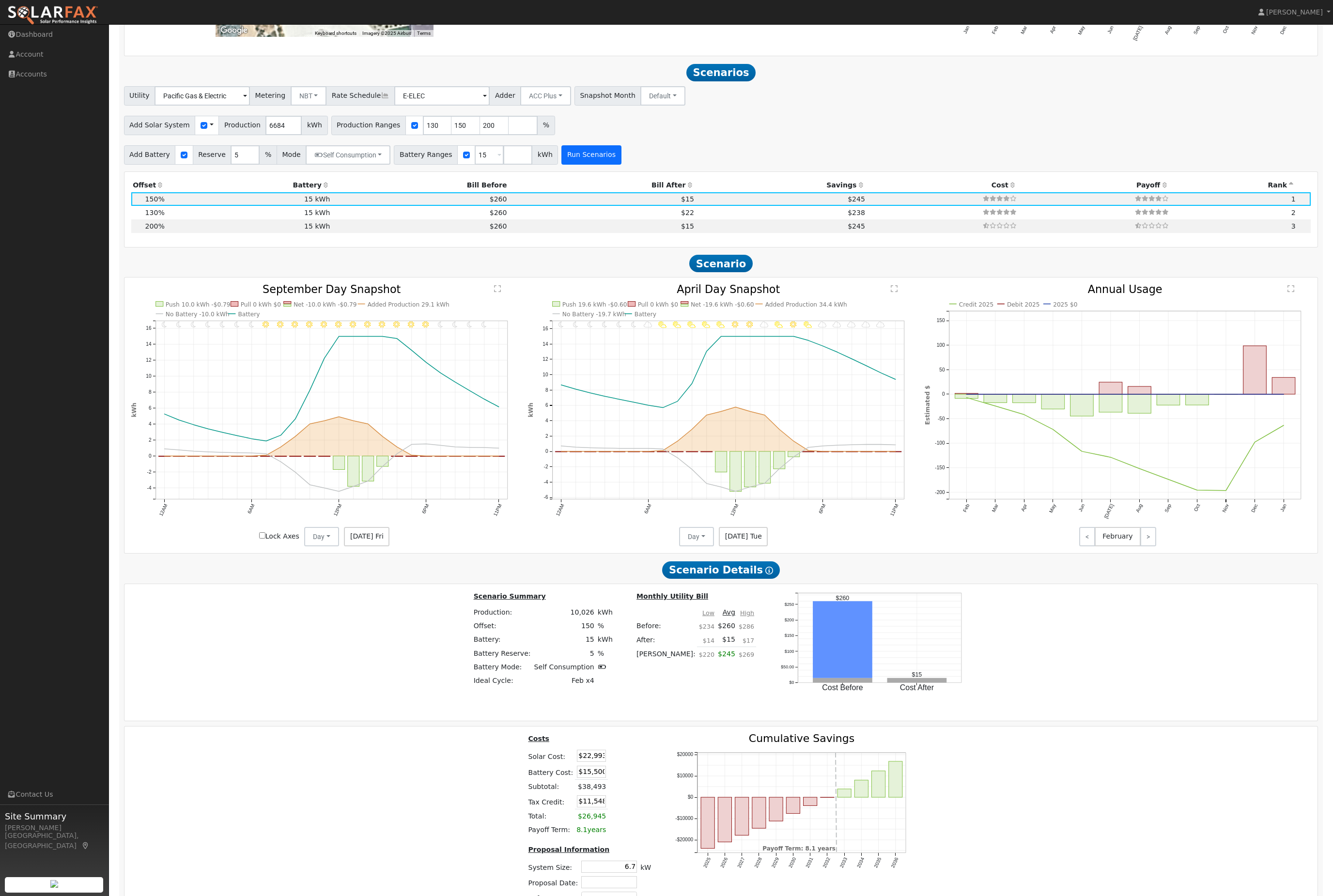
scroll to position [1065, 0]
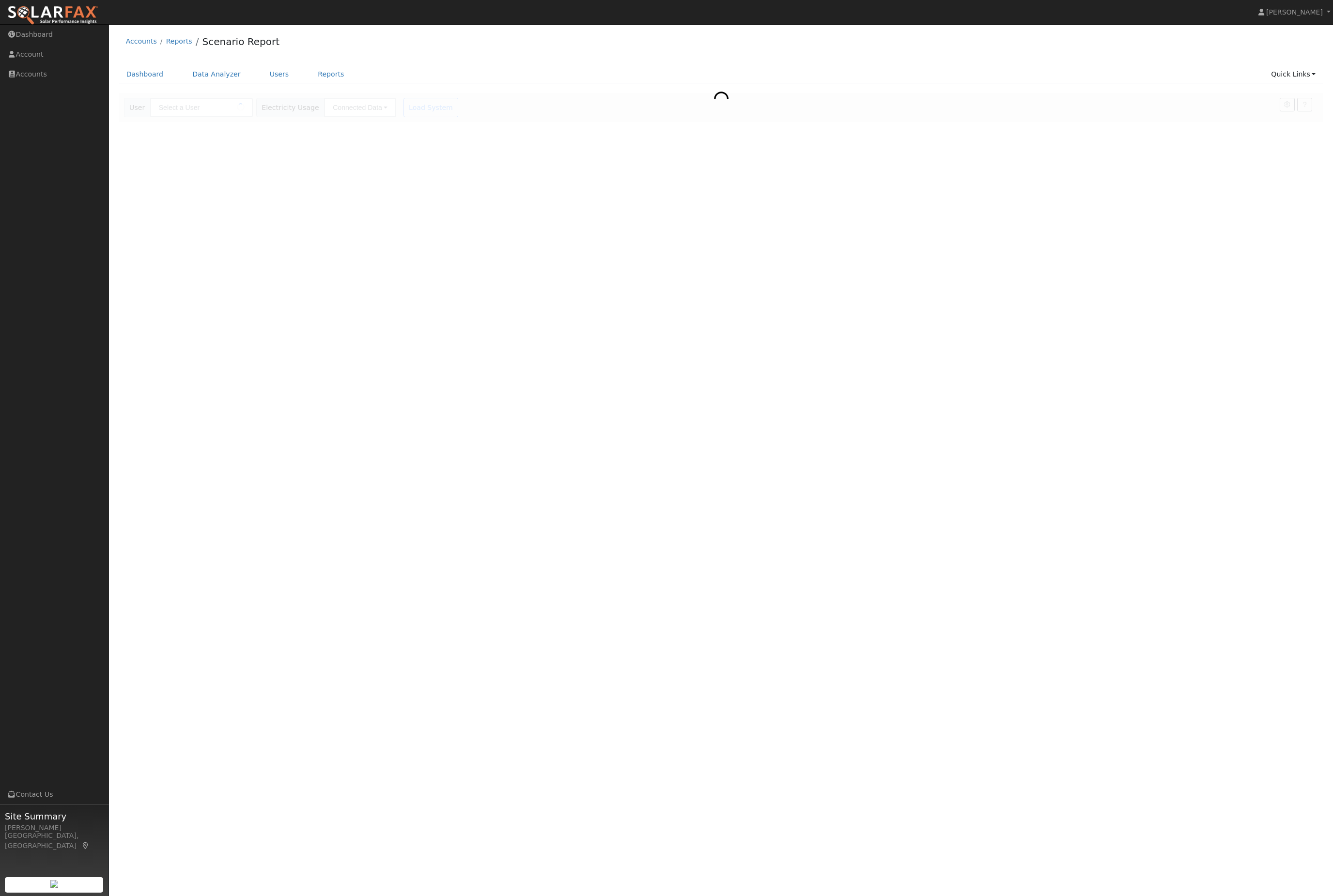
type input "Dean Wiltshire"
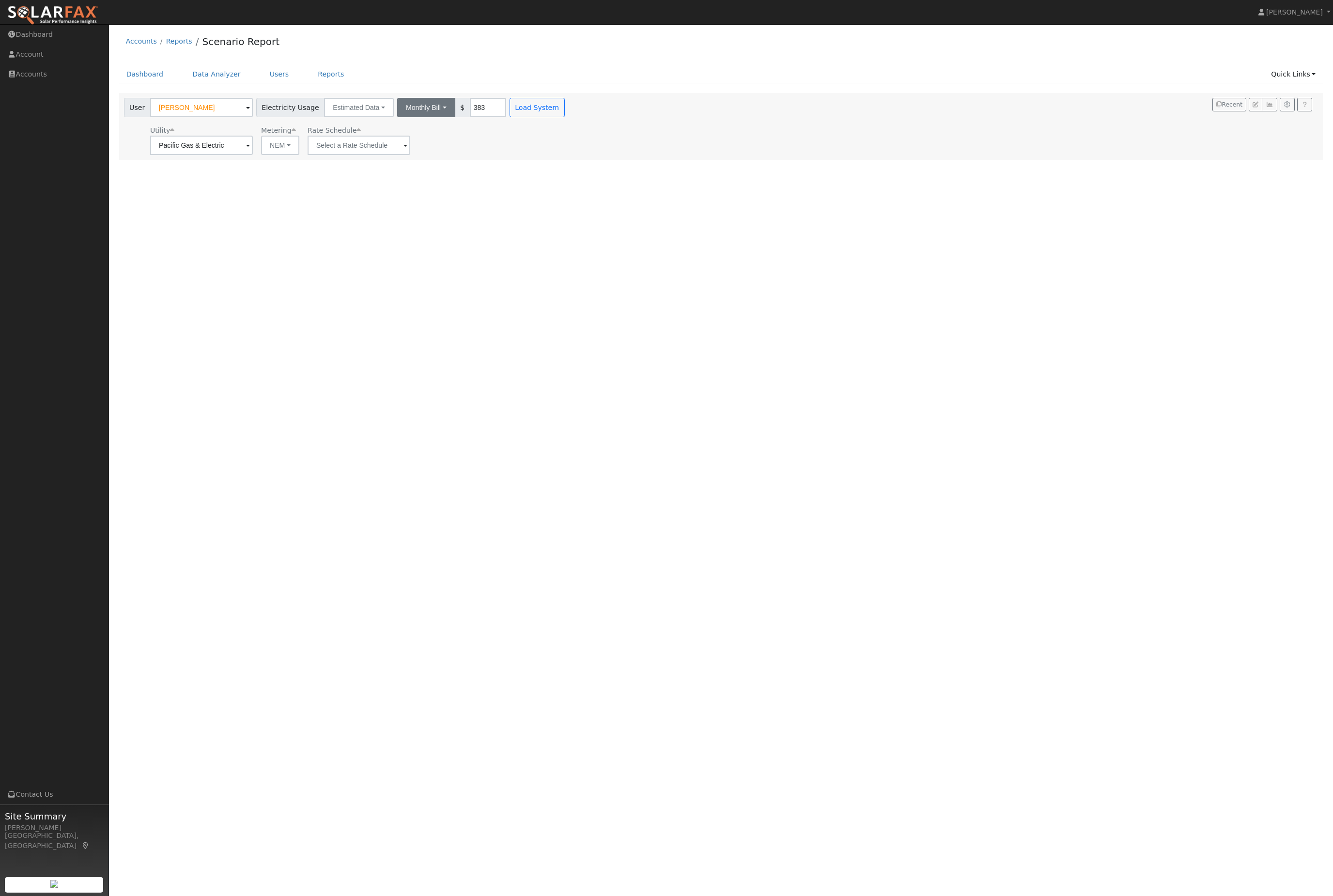
click at [456, 108] on button "Monthly Bill" at bounding box center [426, 108] width 58 height 20
click at [451, 136] on link "Annual Consumption" at bounding box center [409, 128] width 85 height 14
type input "6684"
click at [604, 116] on button "Load System" at bounding box center [577, 108] width 56 height 20
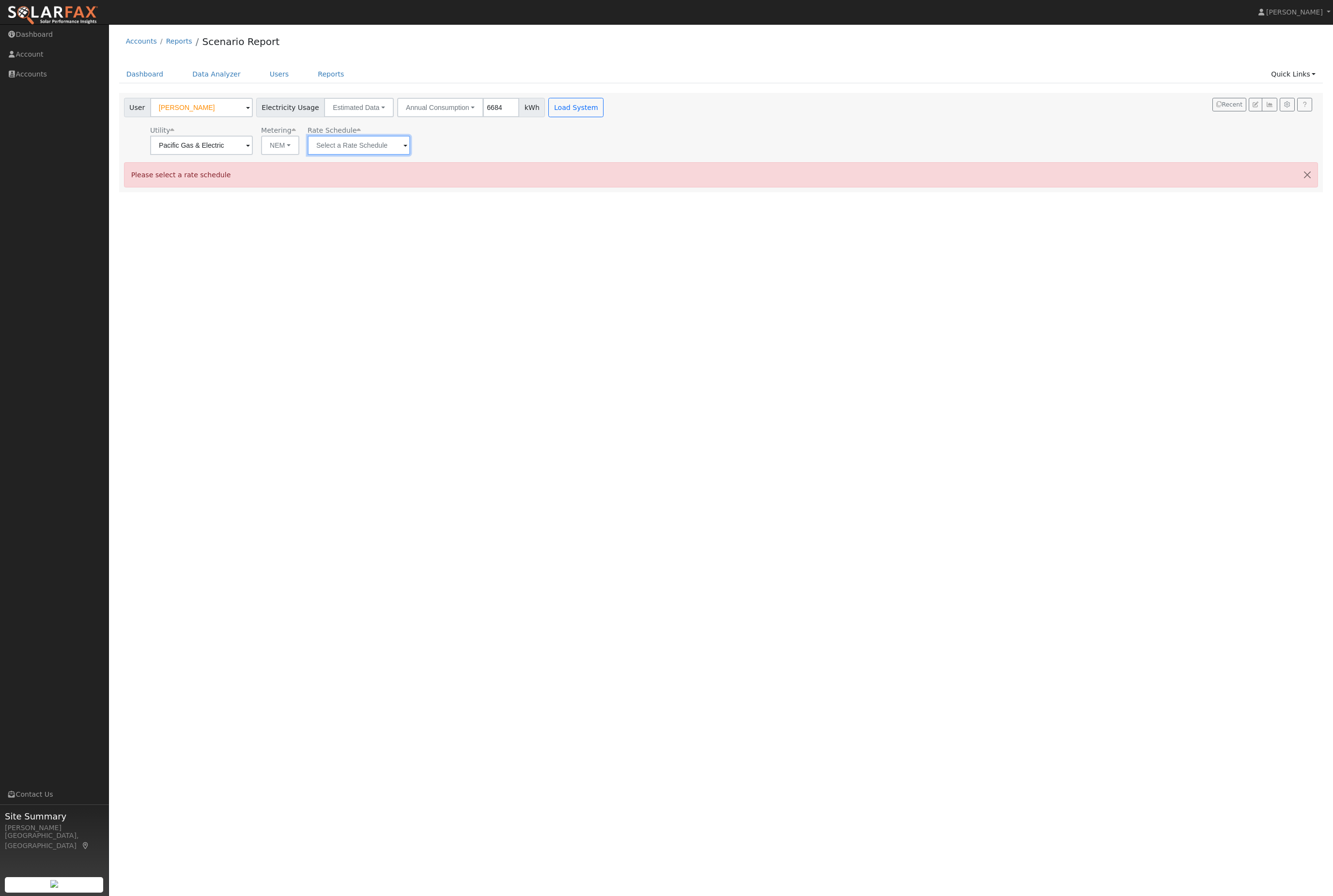
click at [253, 155] on input "text" at bounding box center [202, 146] width 103 height 20
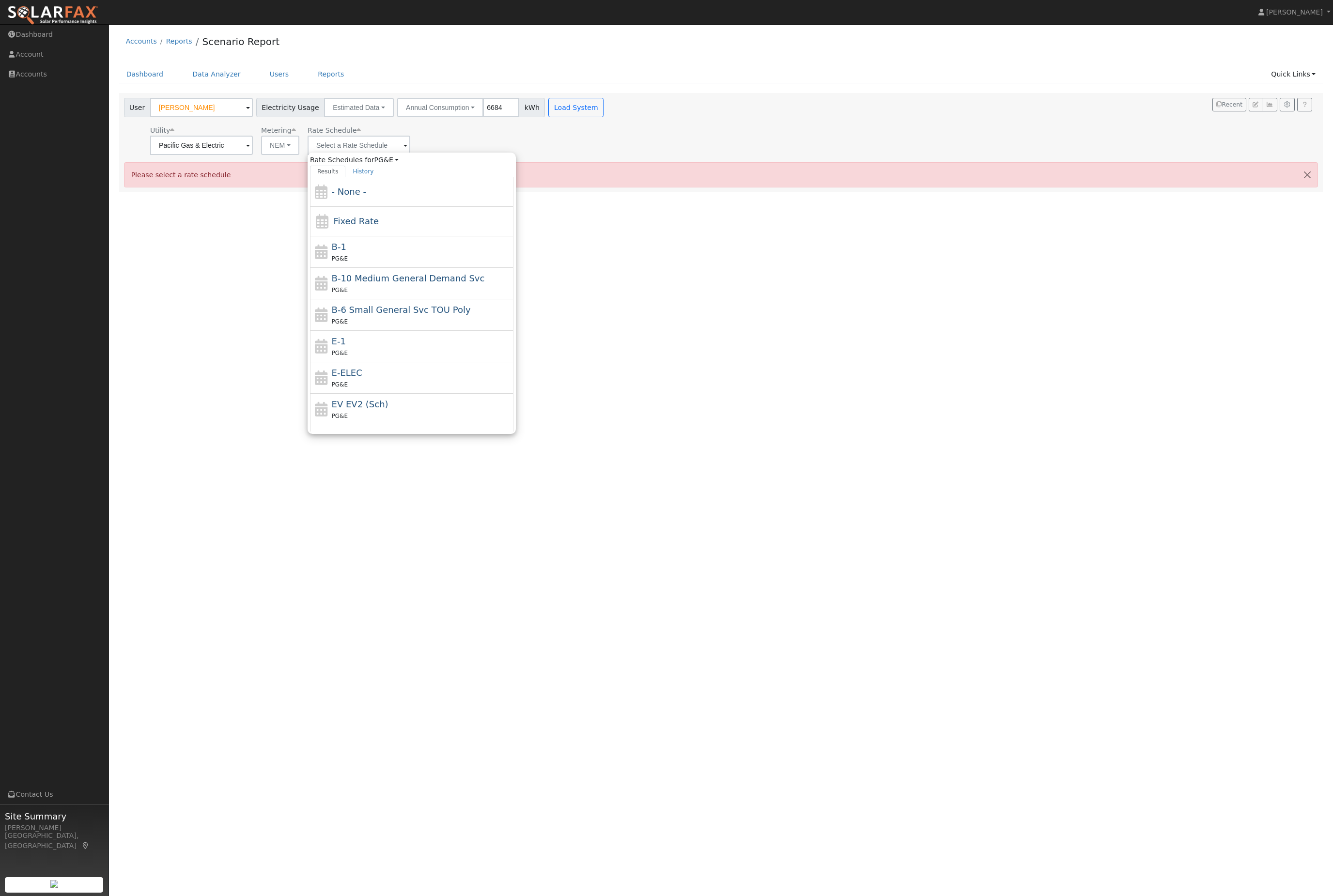
click at [222, 225] on div "User Profile First name Last name Email Email Notifications No Emails No Emails…" at bounding box center [720, 460] width 1224 height 871
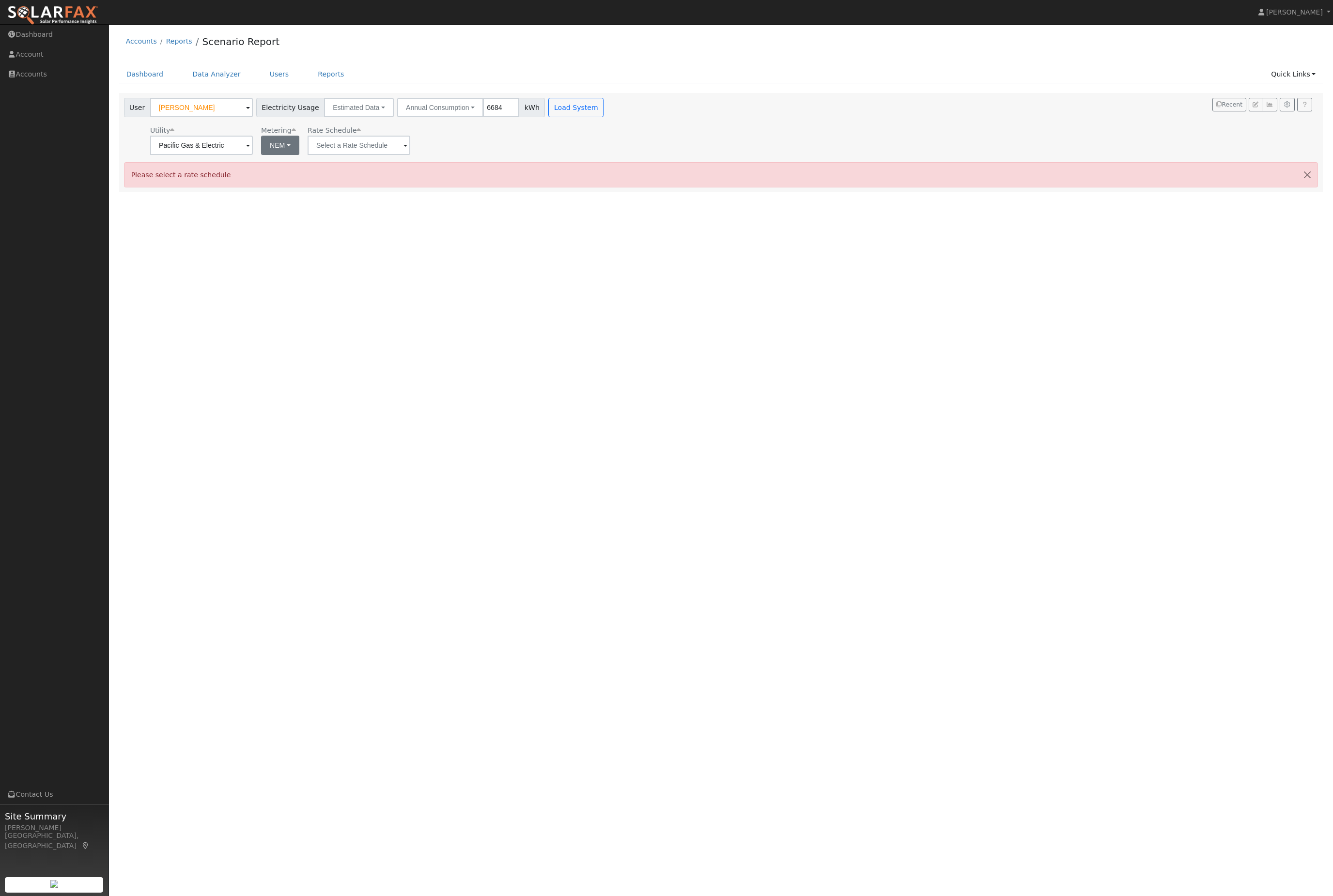
click at [262, 155] on button "NEM" at bounding box center [280, 146] width 38 height 20
click at [285, 189] on link "NBT" at bounding box center [270, 181] width 67 height 14
type input "E-ELEC"
click at [253, 154] on input "E-ELEC" at bounding box center [202, 146] width 103 height 20
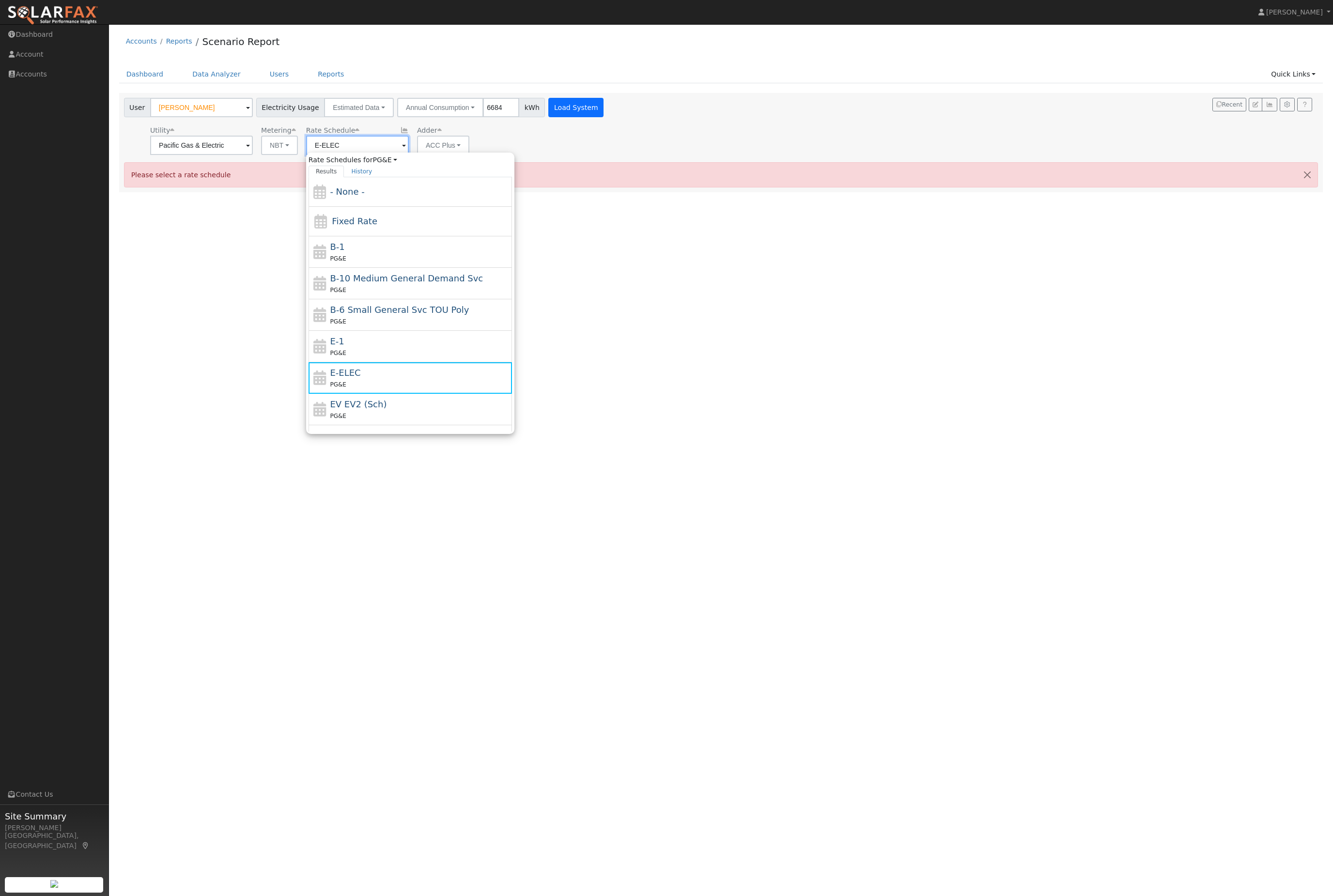
click at [604, 117] on button "Load System" at bounding box center [577, 108] width 56 height 20
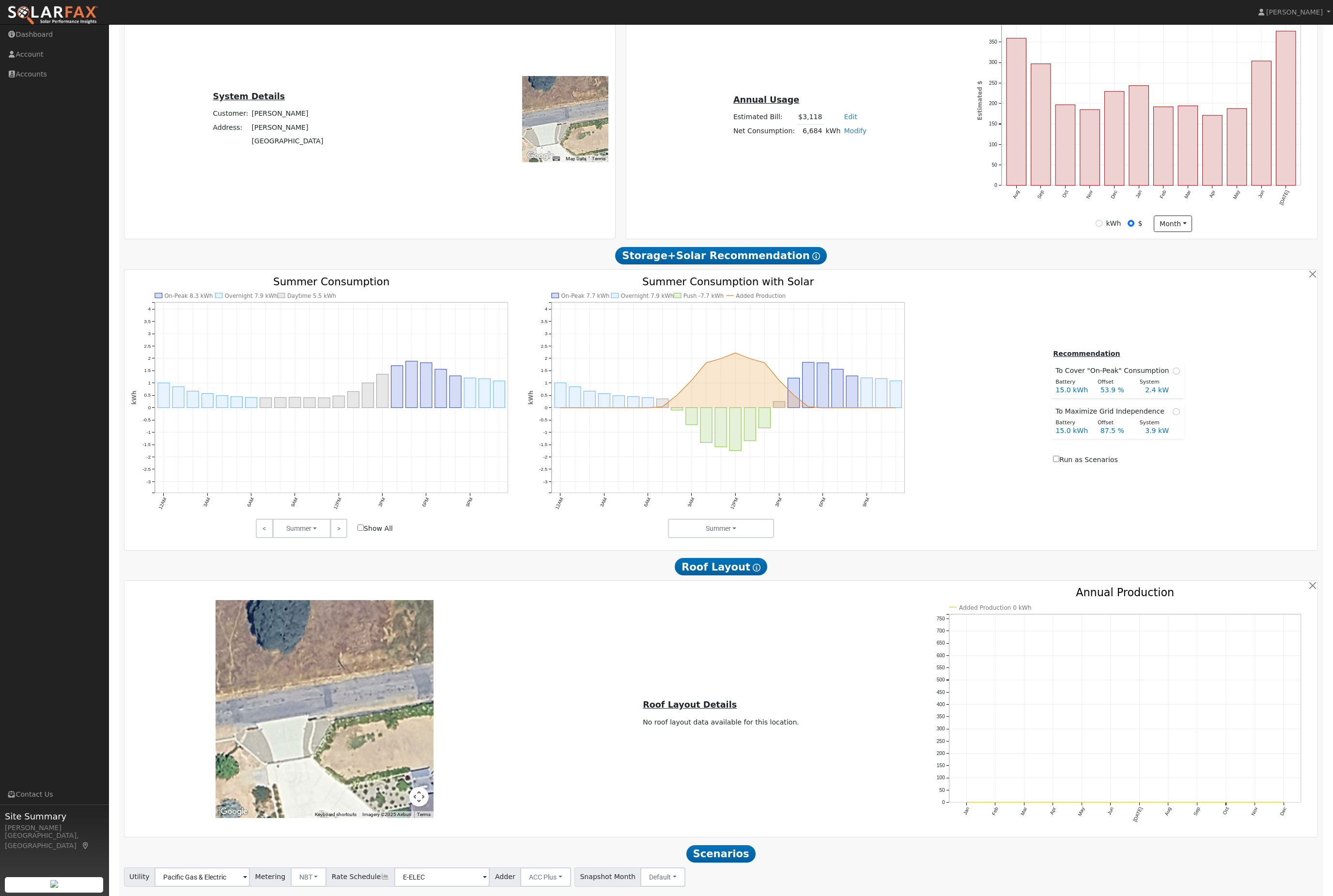
scroll to position [247, 0]
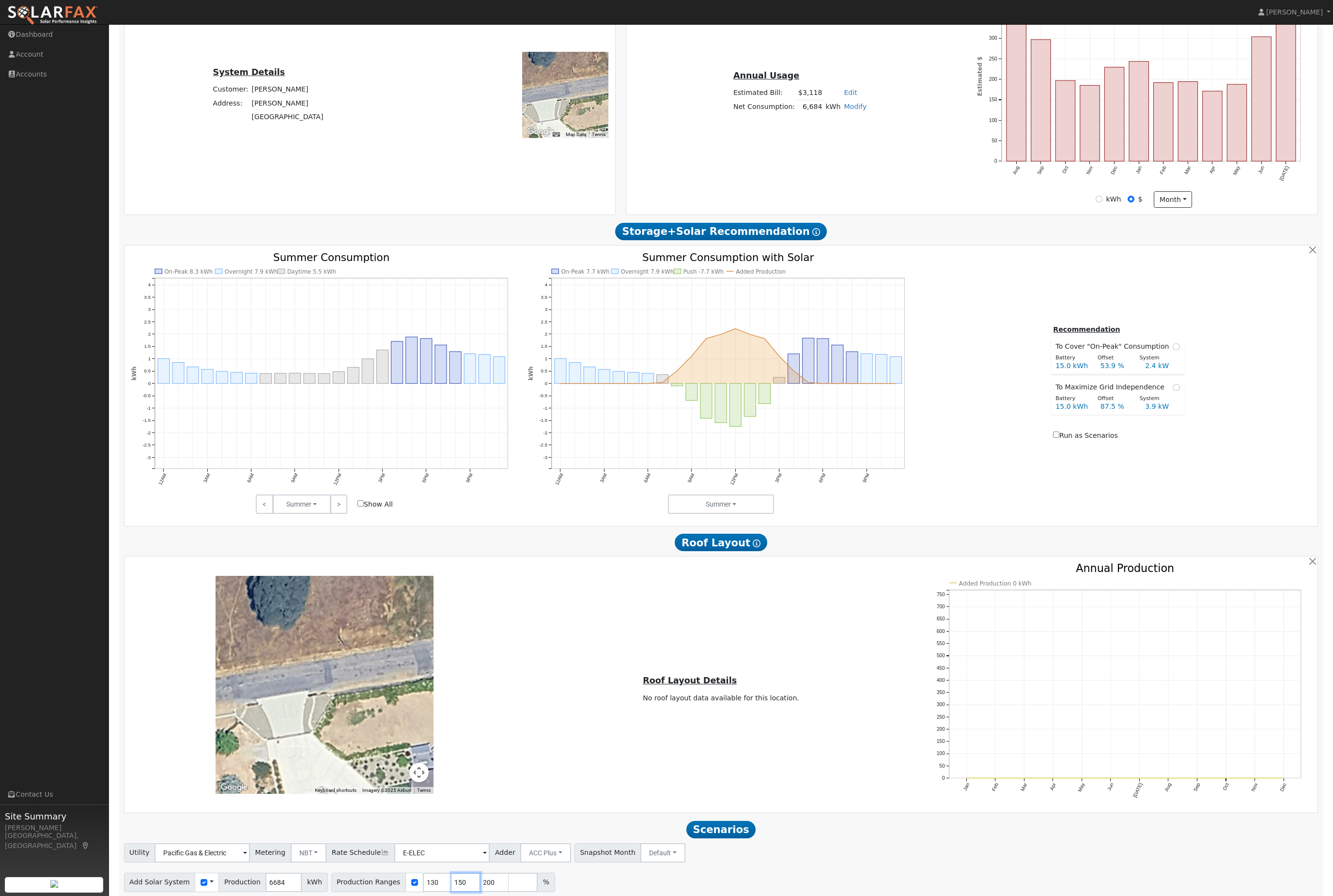
click at [481, 892] on input "150" at bounding box center [466, 882] width 29 height 20
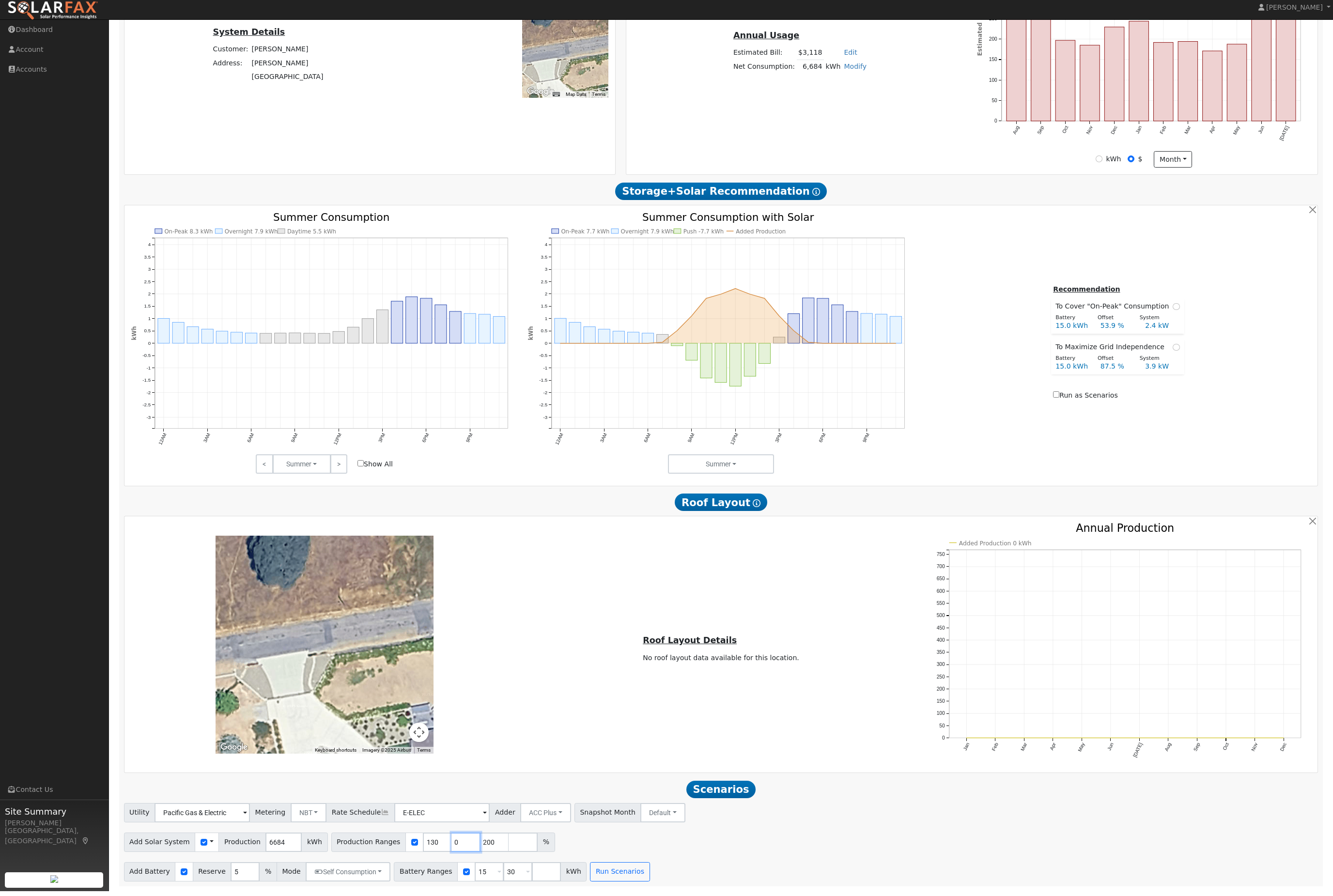
type input "200"
type input "2"
click at [649, 867] on button "Run Scenarios" at bounding box center [619, 876] width 60 height 20
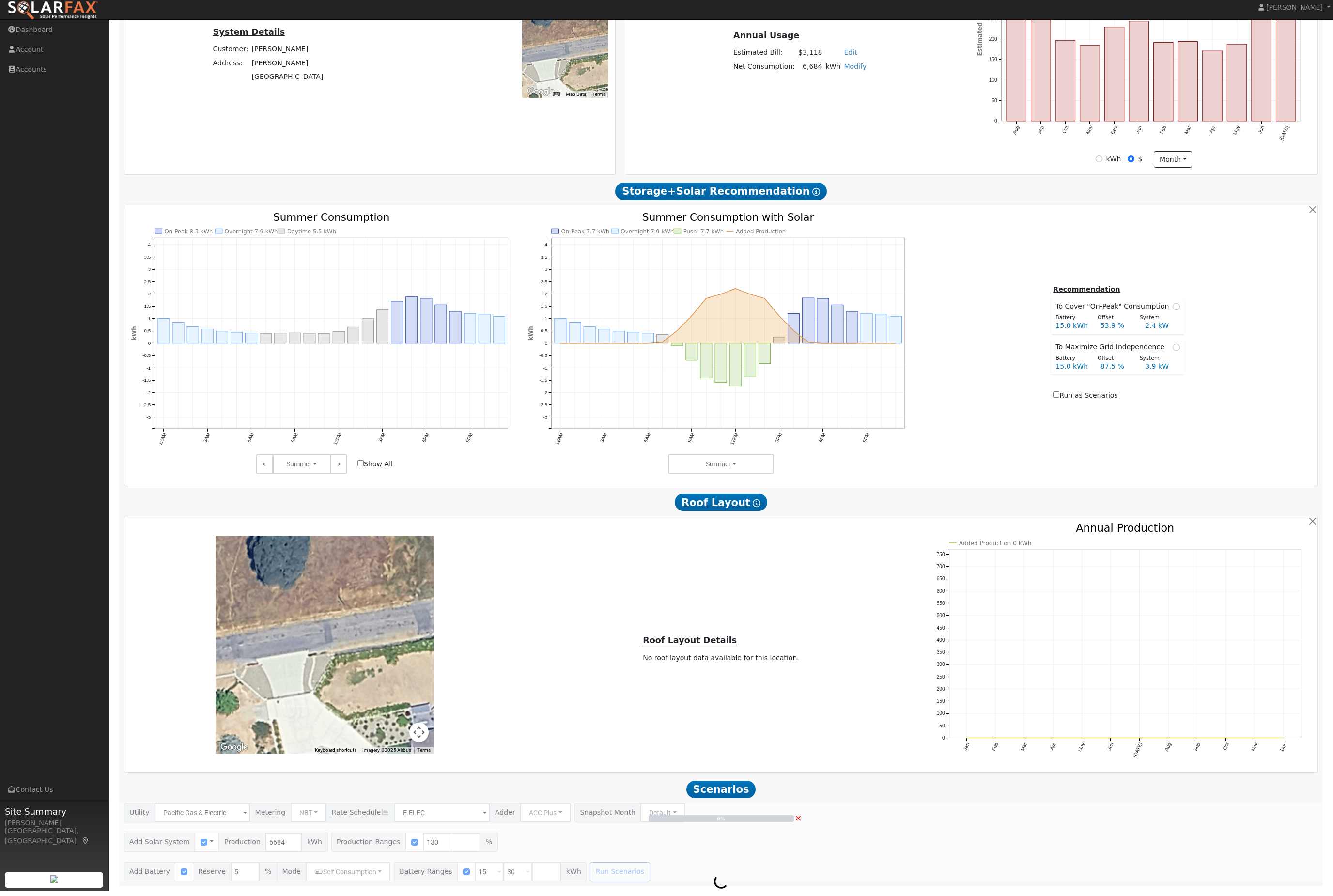
scroll to position [247, 0]
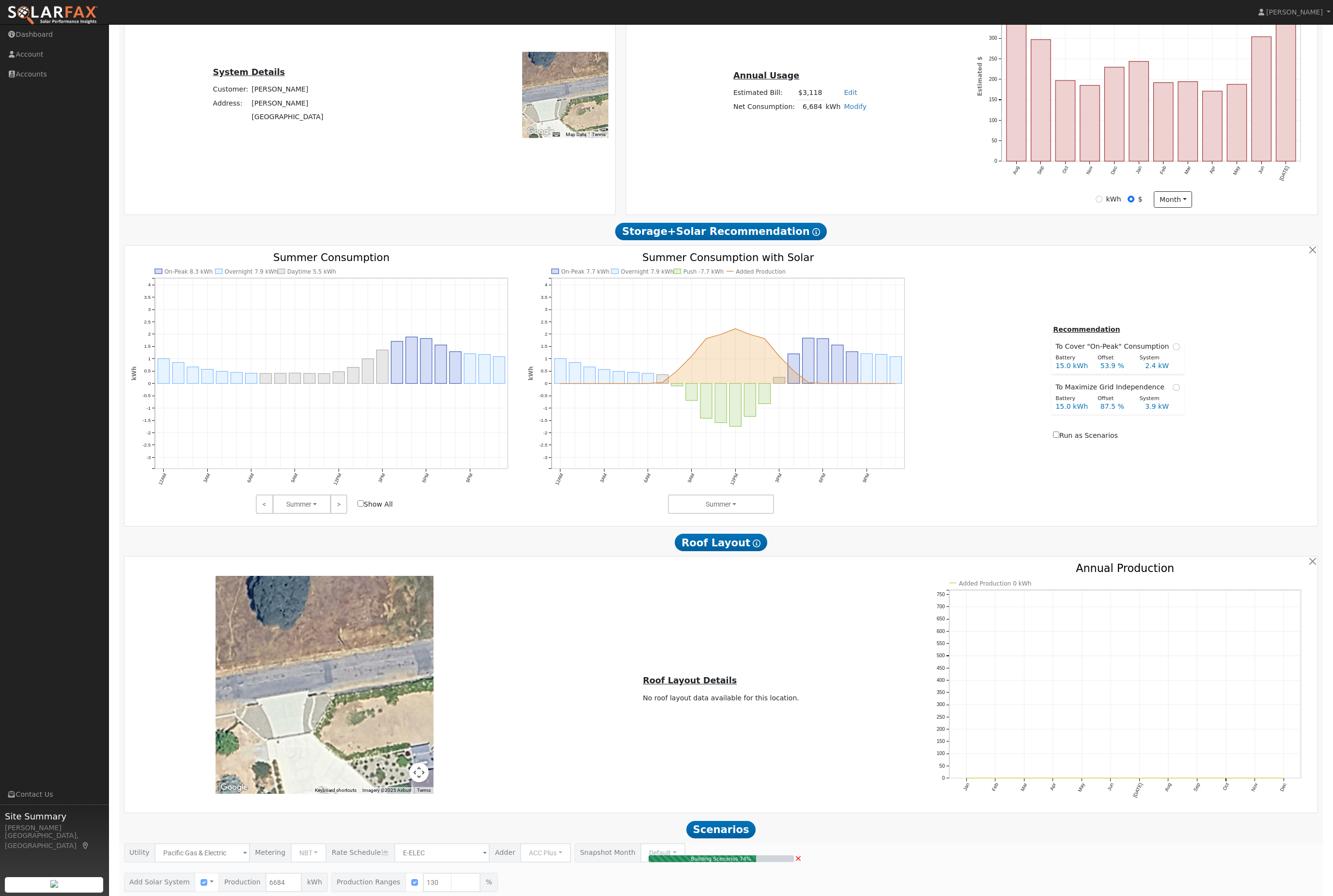
type input "5.8"
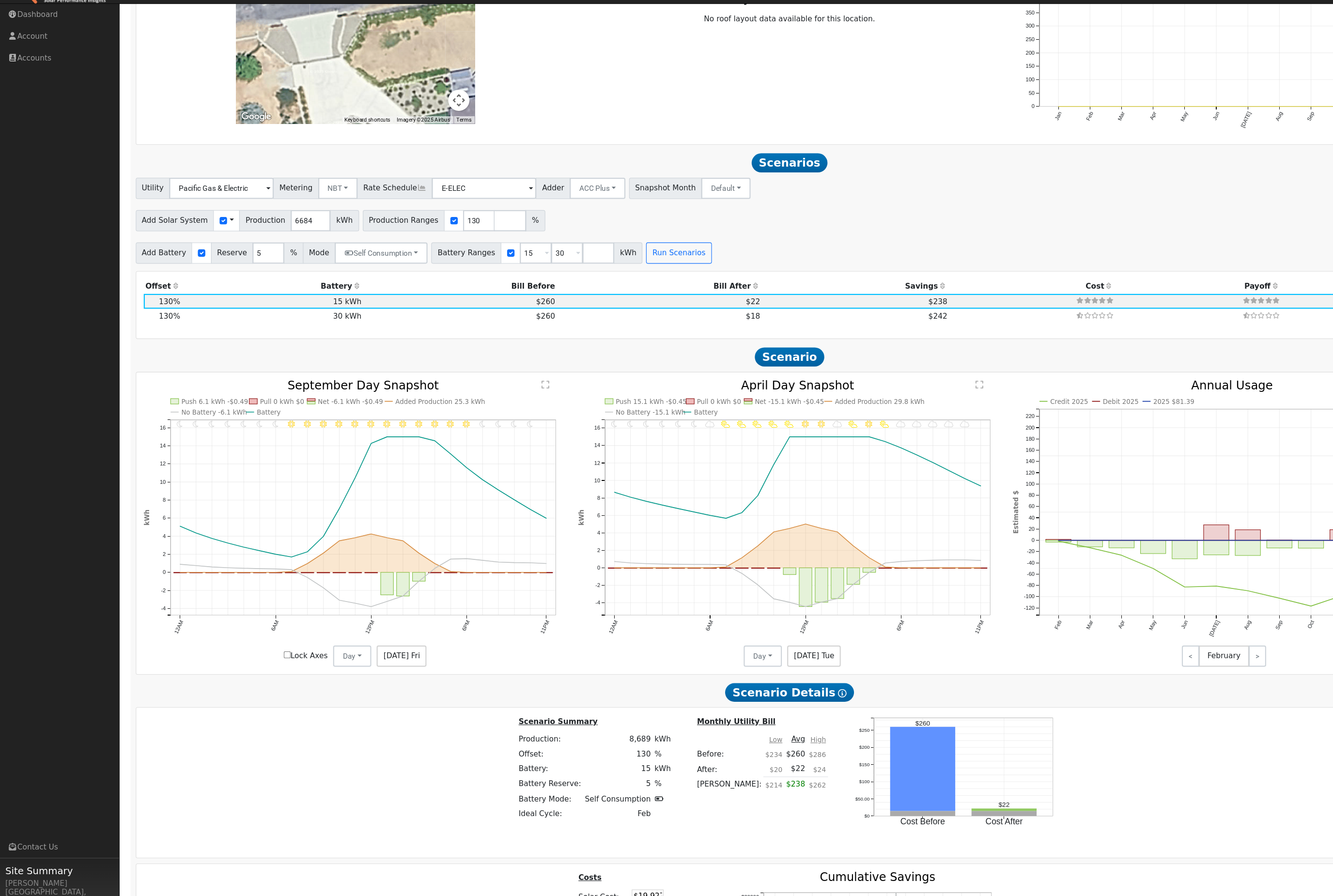
scroll to position [920, 0]
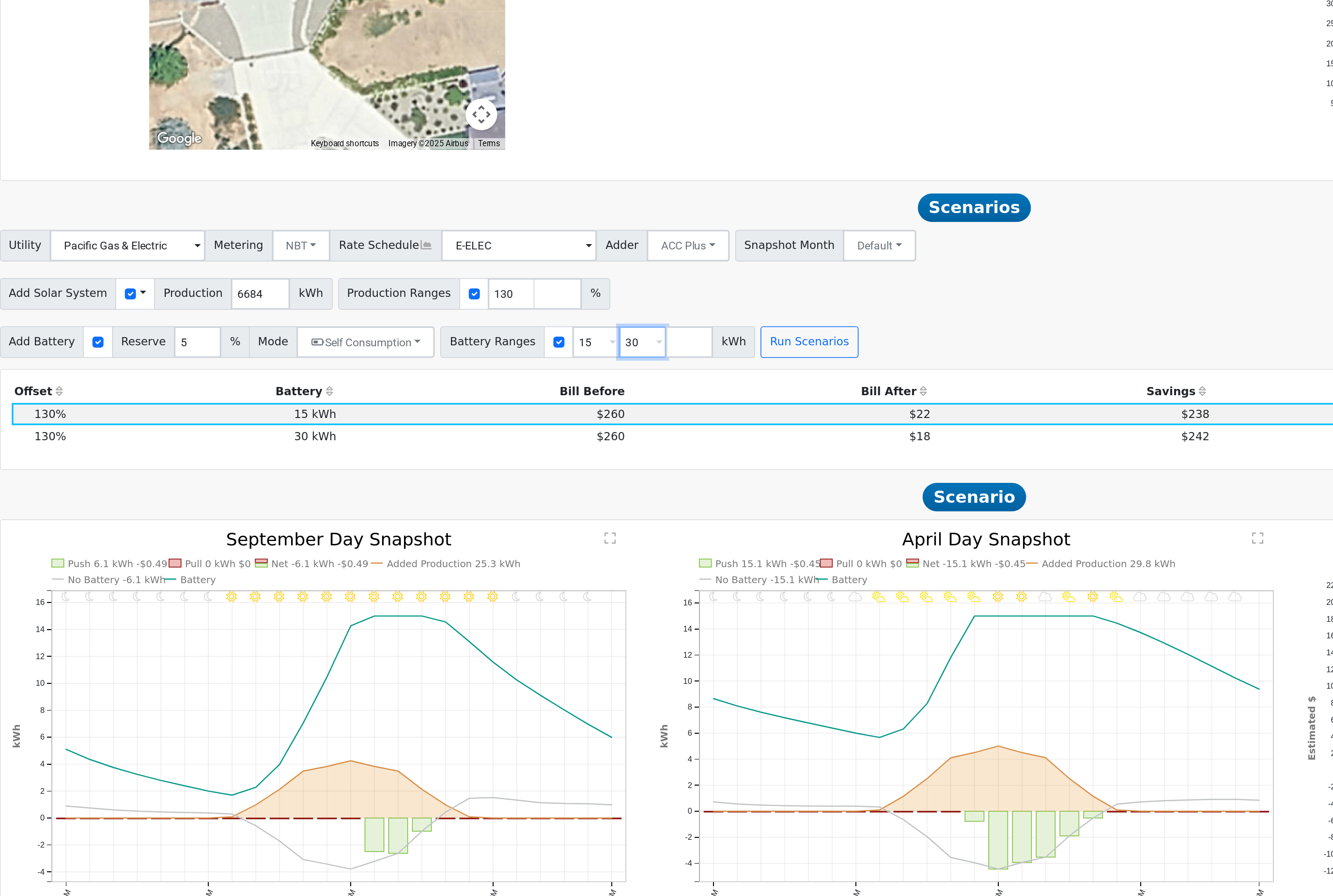
click at [503, 238] on input "30" at bounding box center [518, 239] width 29 height 20
type input "3"
type input "9.9"
click at [306, 235] on button "Self Consumption" at bounding box center [348, 239] width 85 height 20
type input "9.9"
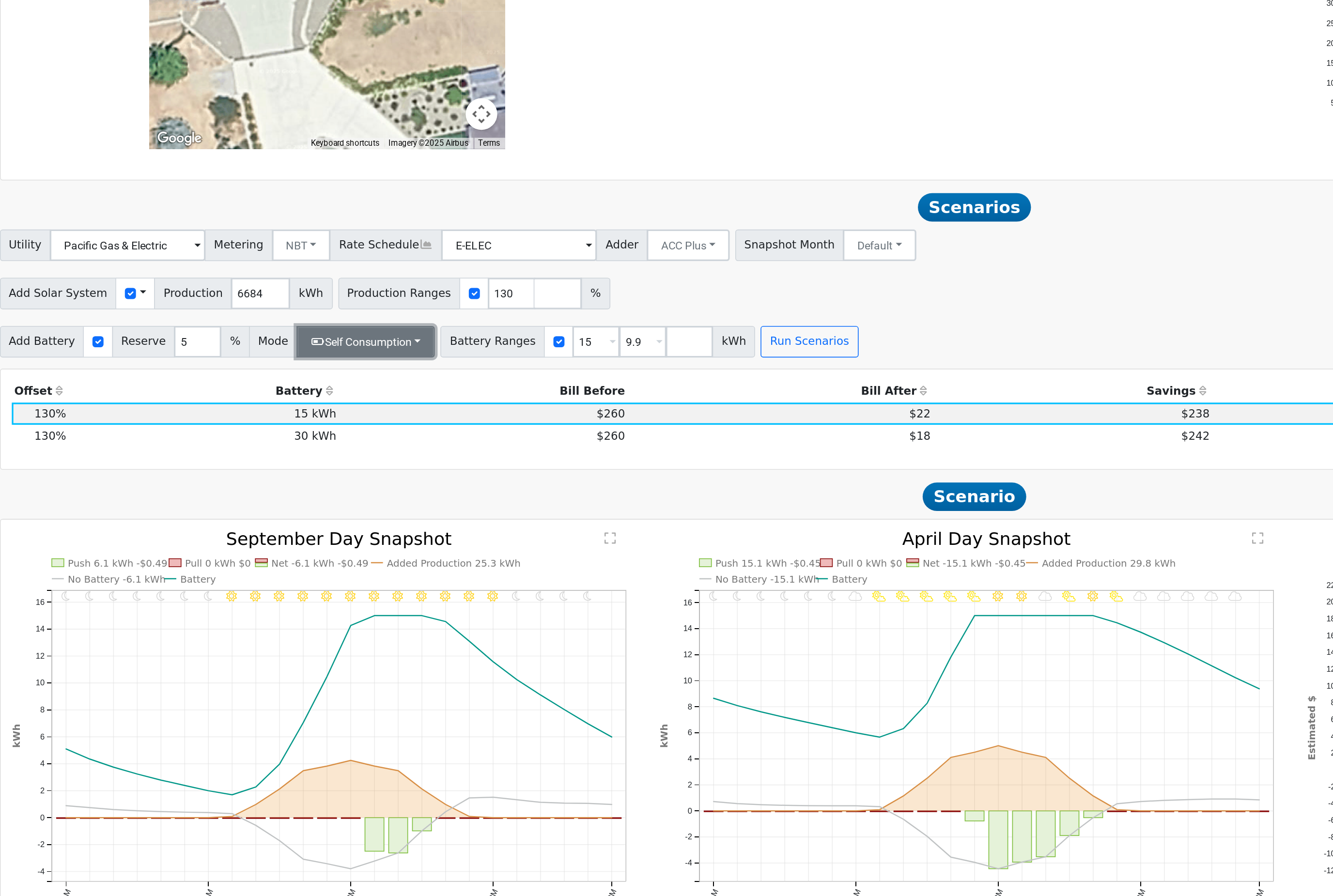
type input "15"
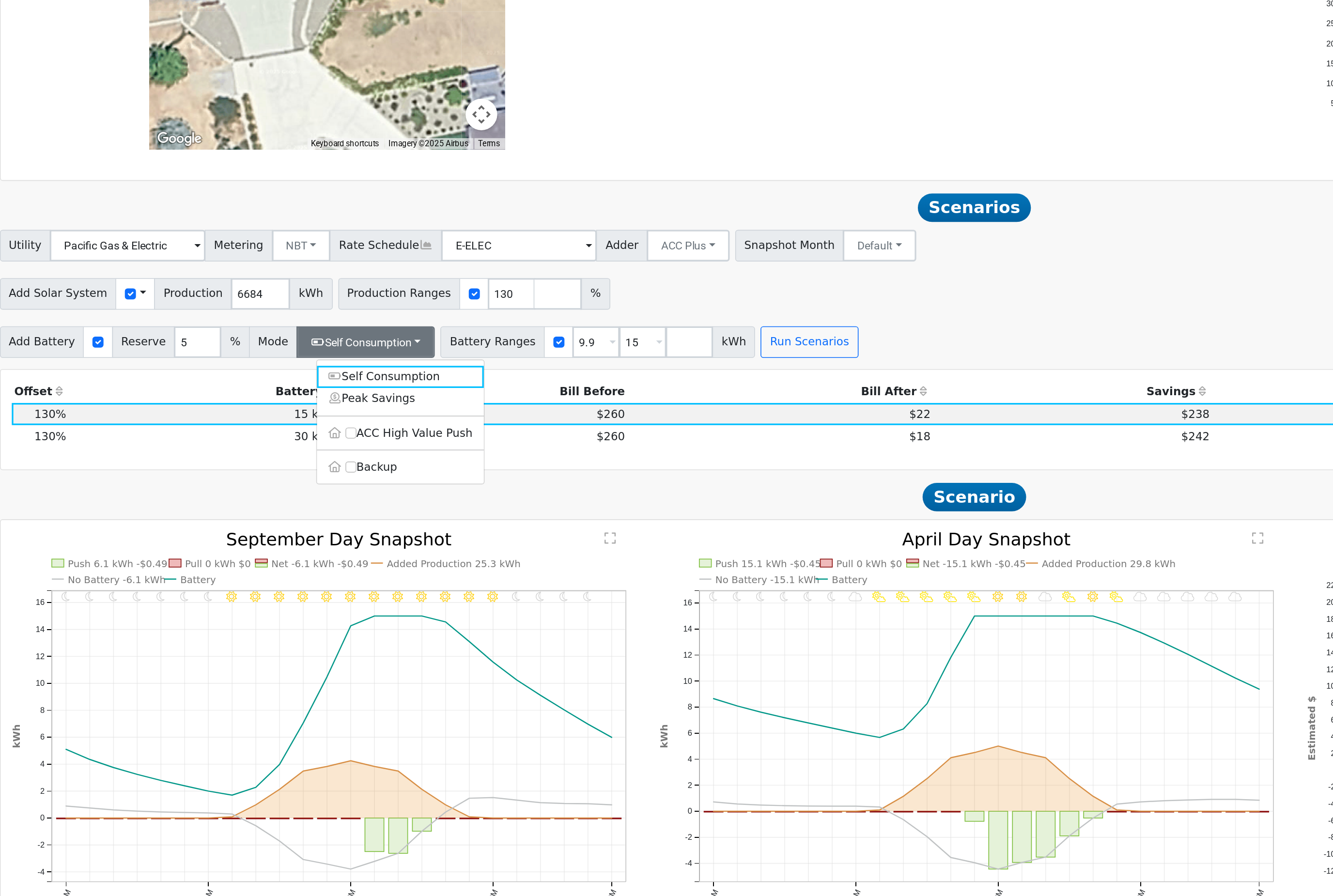
click at [636, 205] on div "Add Solar System Use CSV Data Production 6684 kWh Production Ranges 130 %" at bounding box center [720, 207] width 1198 height 23
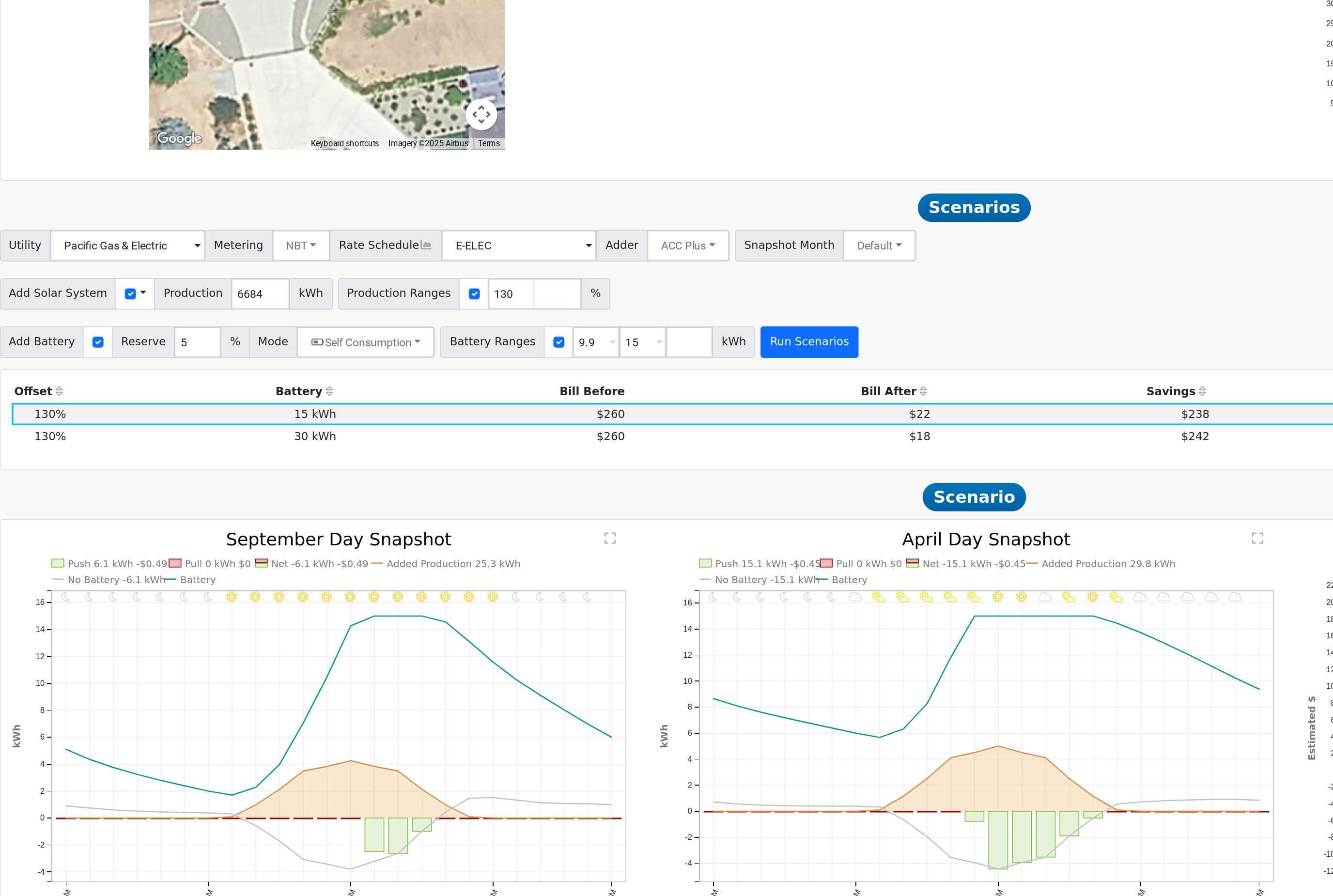
click at [590, 236] on button "Run Scenarios" at bounding box center [619, 239] width 60 height 20
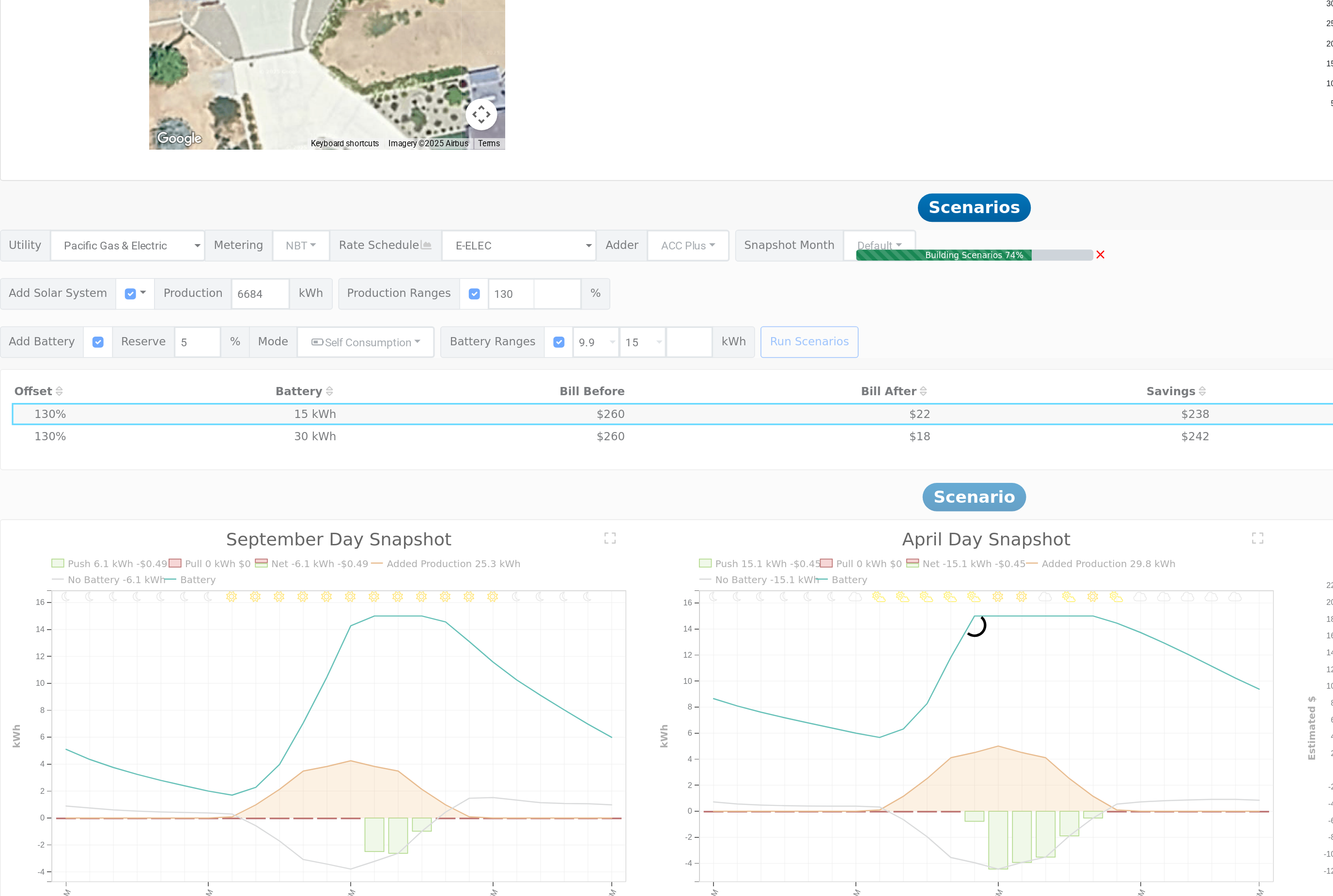
type input "$10,230"
type input "$9,047"
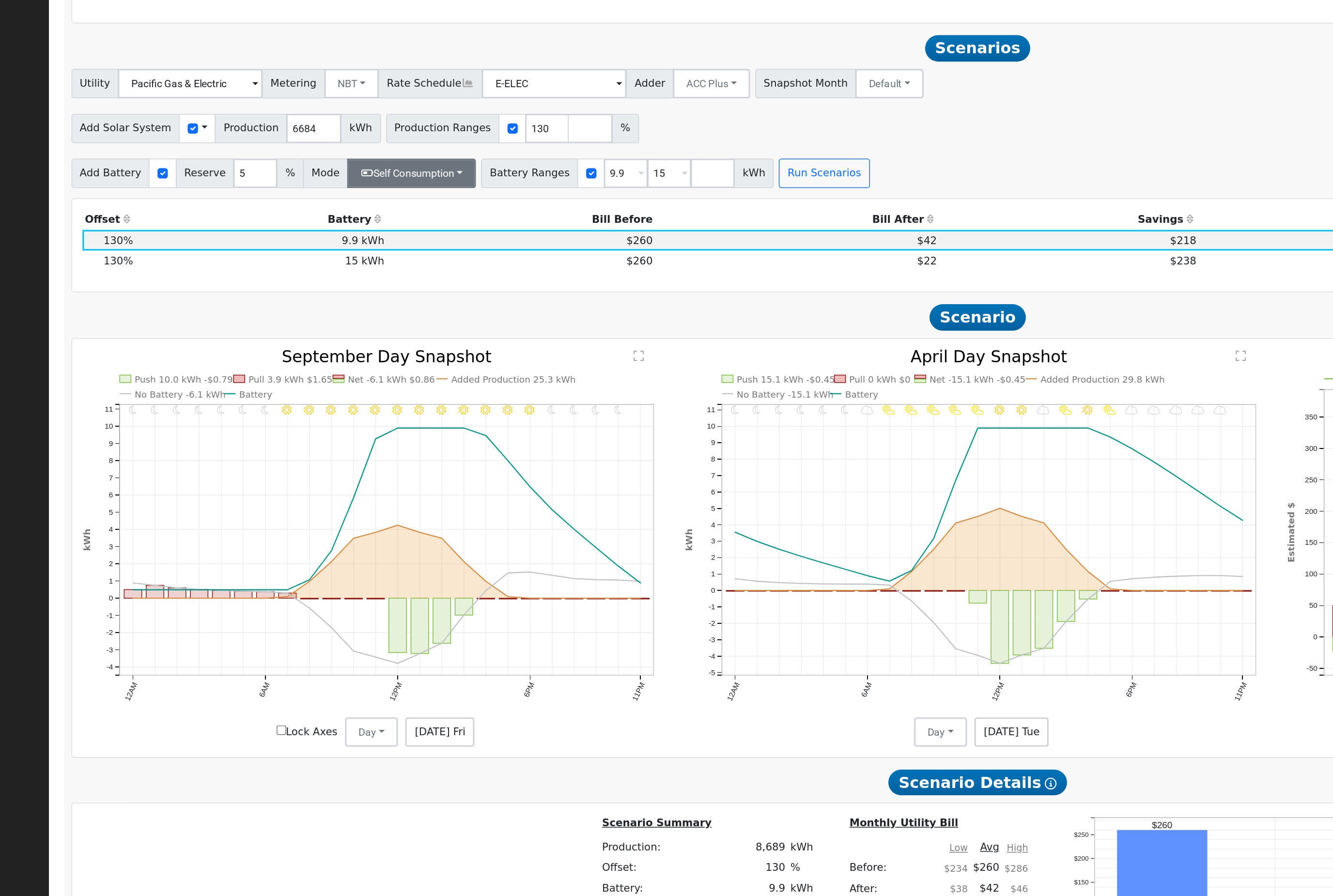
click at [306, 229] on button "Self Consumption" at bounding box center [348, 239] width 85 height 20
click at [336, 290] on input "ACC High Value Push" at bounding box center [339, 293] width 7 height 7
checkbox input "true"
click at [634, 195] on div "Add Solar System Use CSV Data Production 6684 kWh Production Ranges 130 %" at bounding box center [720, 207] width 1198 height 23
click at [613, 229] on button "Run Scenarios" at bounding box center [619, 239] width 60 height 20
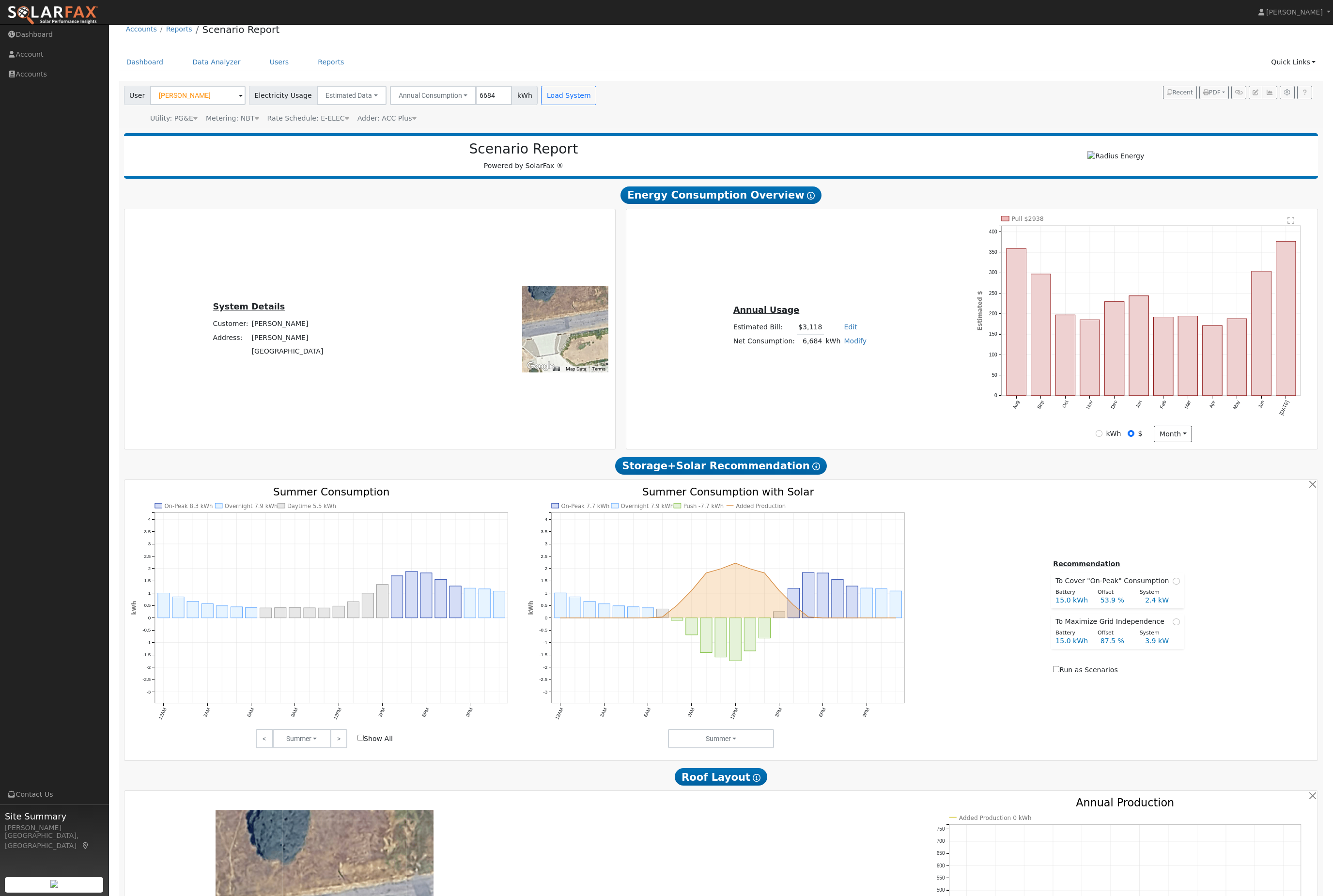
scroll to position [11, 0]
